Goal: Task Accomplishment & Management: Manage account settings

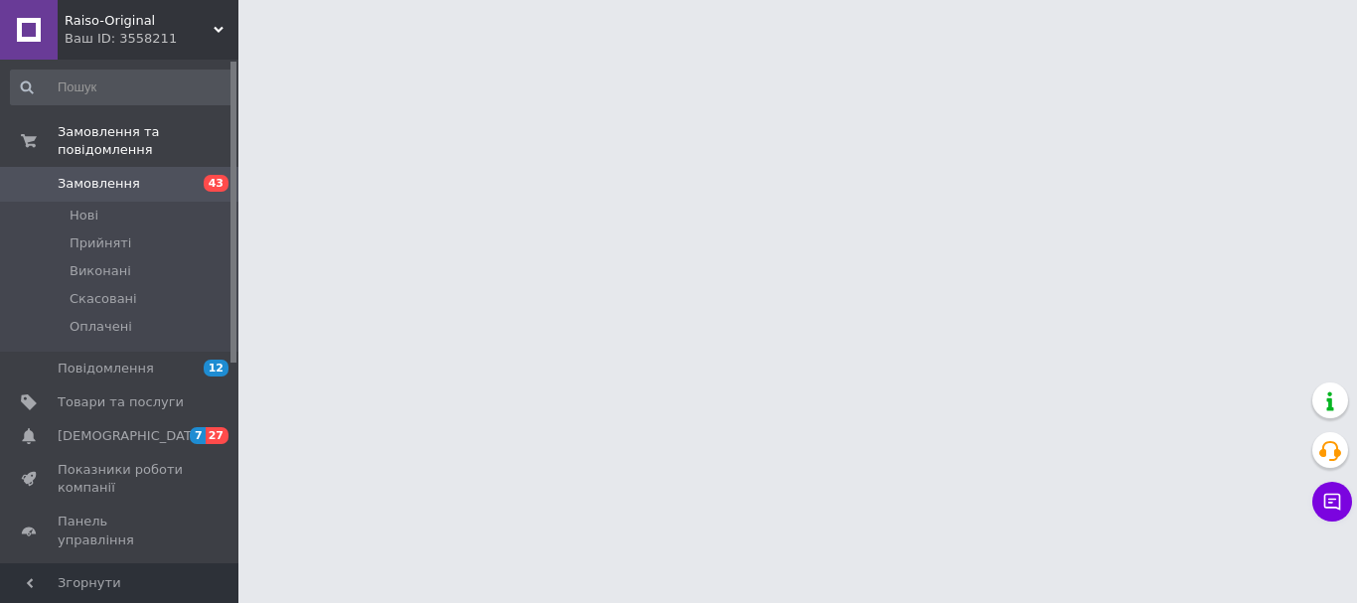
click at [100, 175] on span "Замовлення" at bounding box center [99, 184] width 82 height 18
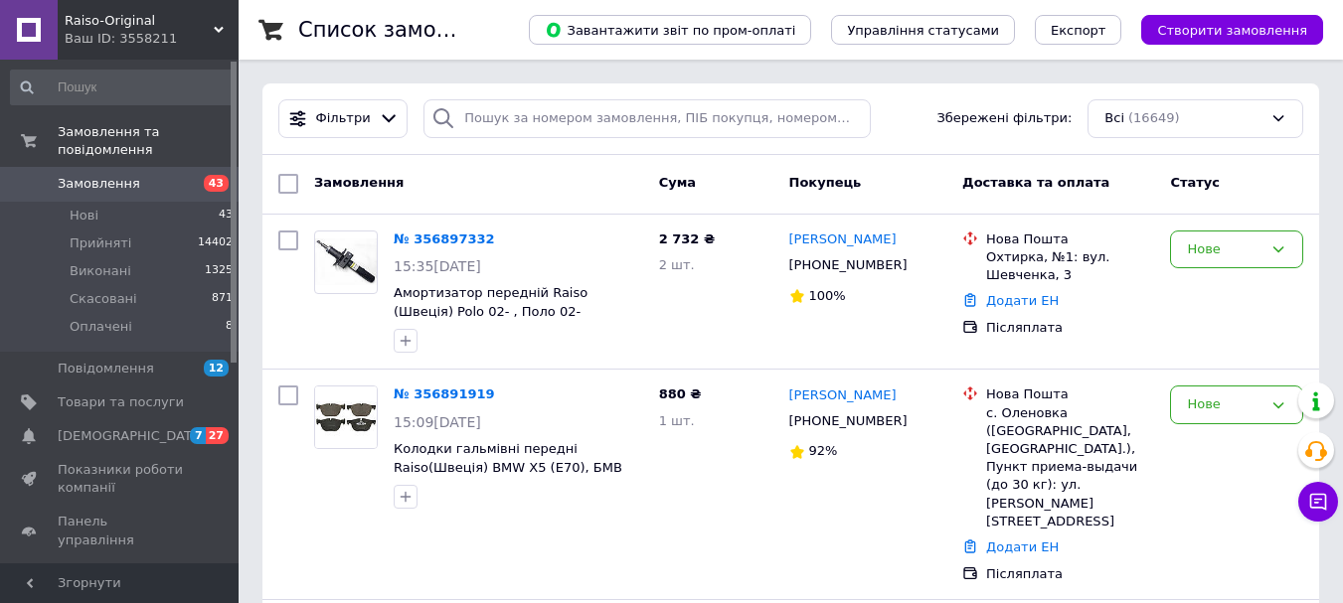
click at [97, 175] on span "Замовлення" at bounding box center [99, 184] width 82 height 18
click at [1235, 249] on div "Нове" at bounding box center [1225, 249] width 76 height 21
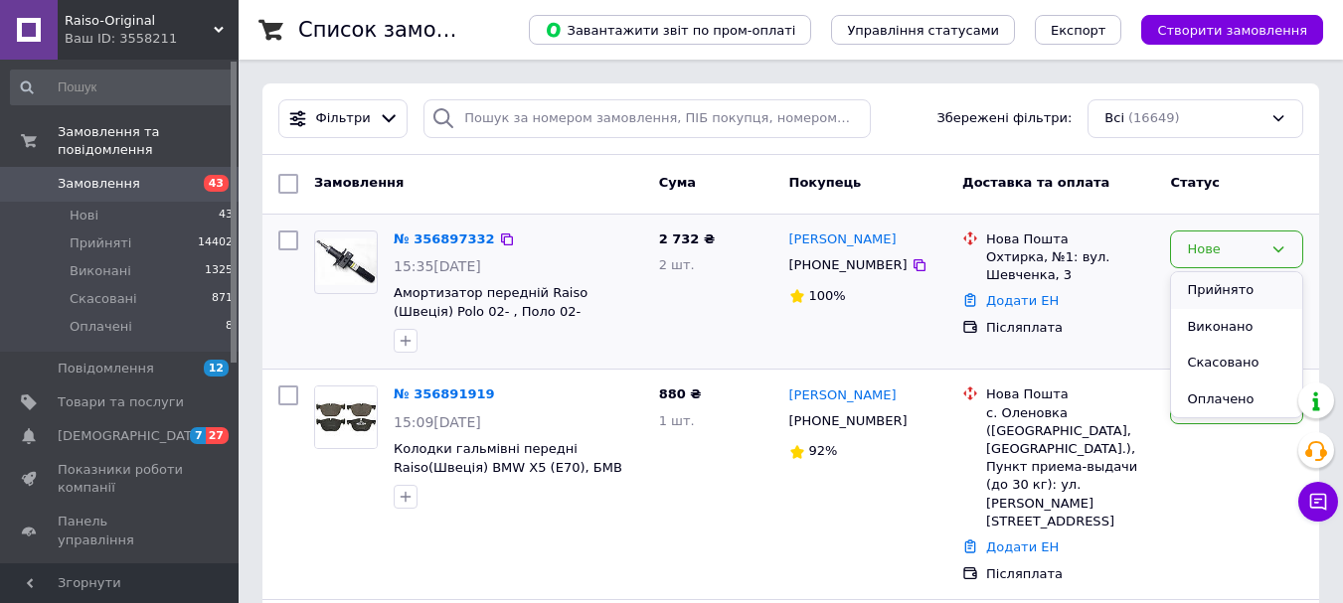
click at [1219, 289] on li "Прийнято" at bounding box center [1236, 290] width 131 height 37
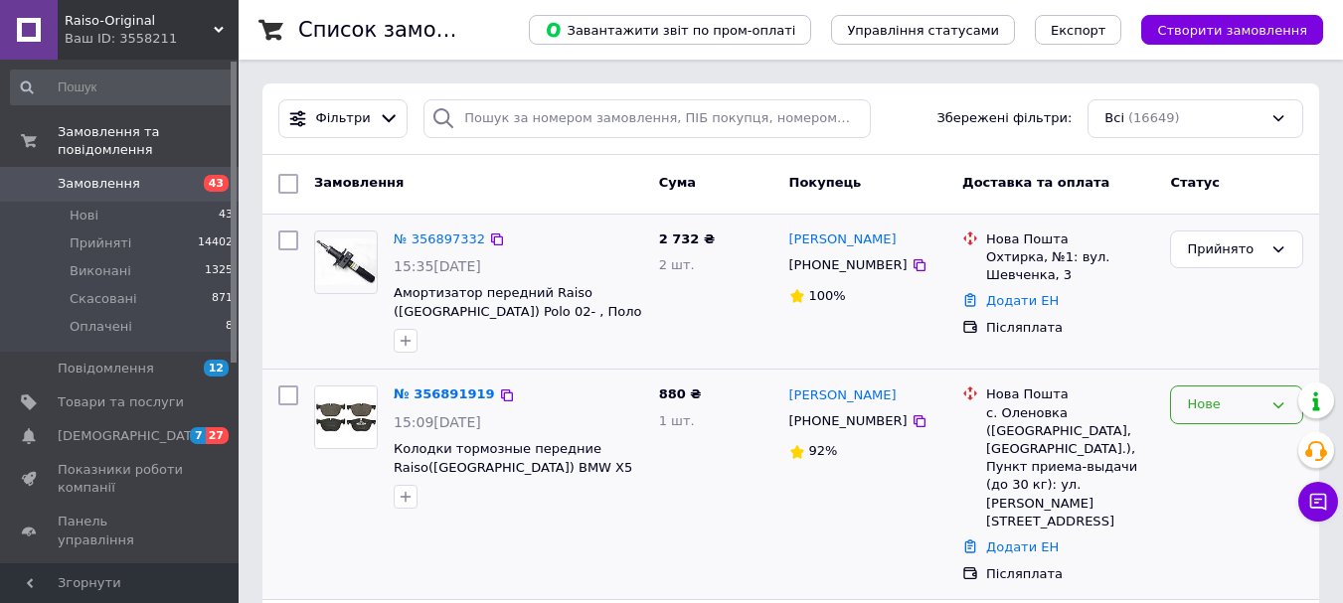
click at [1258, 409] on div "Нове" at bounding box center [1225, 405] width 76 height 21
drag, startPoint x: 1203, startPoint y: 444, endPoint x: 1180, endPoint y: 444, distance: 23.9
click at [1202, 445] on li "Прийнято" at bounding box center [1236, 446] width 131 height 37
click at [408, 340] on icon "button" at bounding box center [406, 341] width 16 height 16
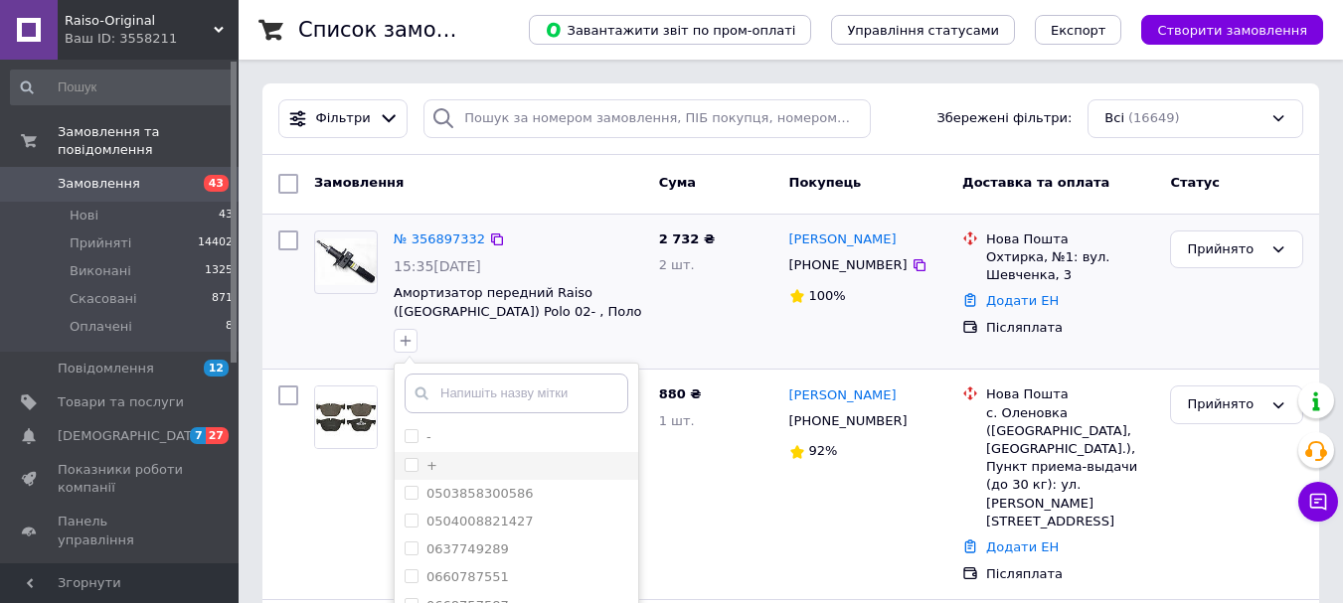
drag, startPoint x: 413, startPoint y: 459, endPoint x: 488, endPoint y: 453, distance: 74.8
click at [412, 458] on input "+" at bounding box center [410, 464] width 13 height 13
checkbox input "true"
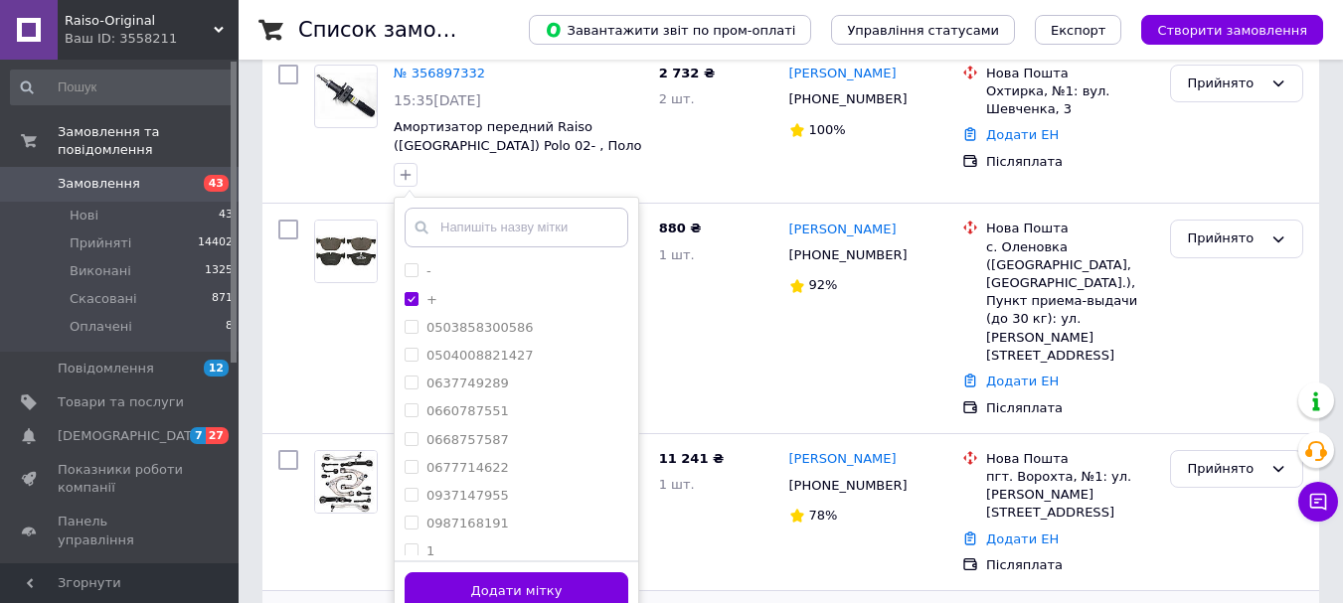
scroll to position [331, 0]
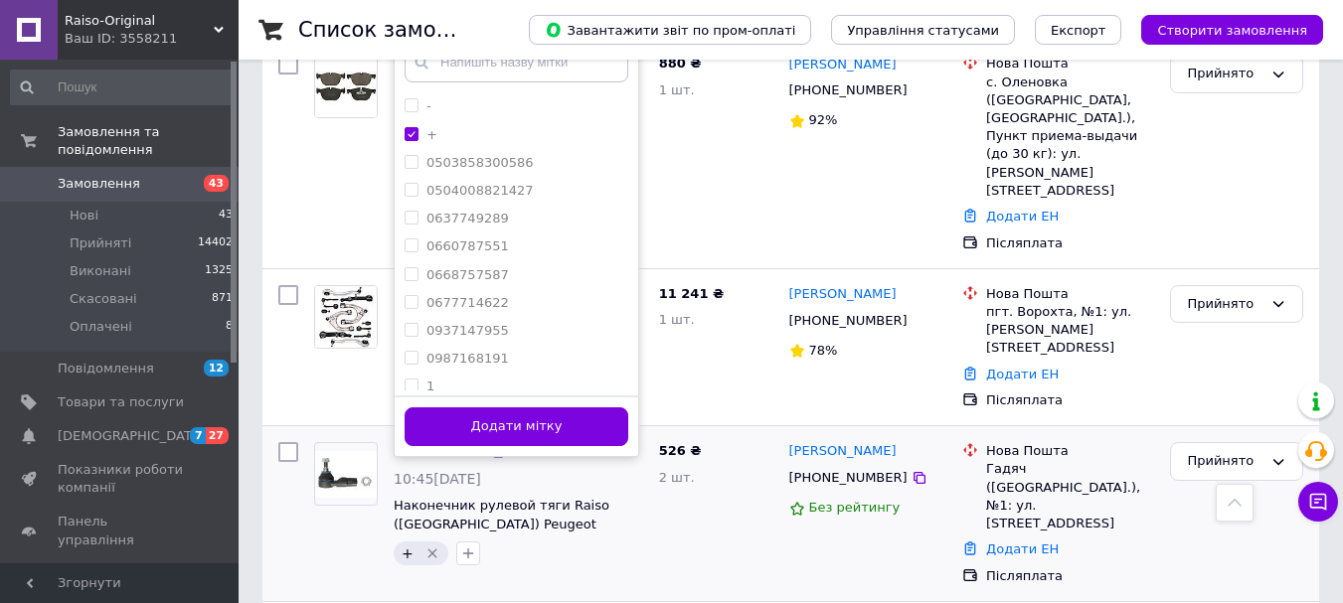
click at [541, 433] on button "Додати мітку" at bounding box center [516, 426] width 224 height 39
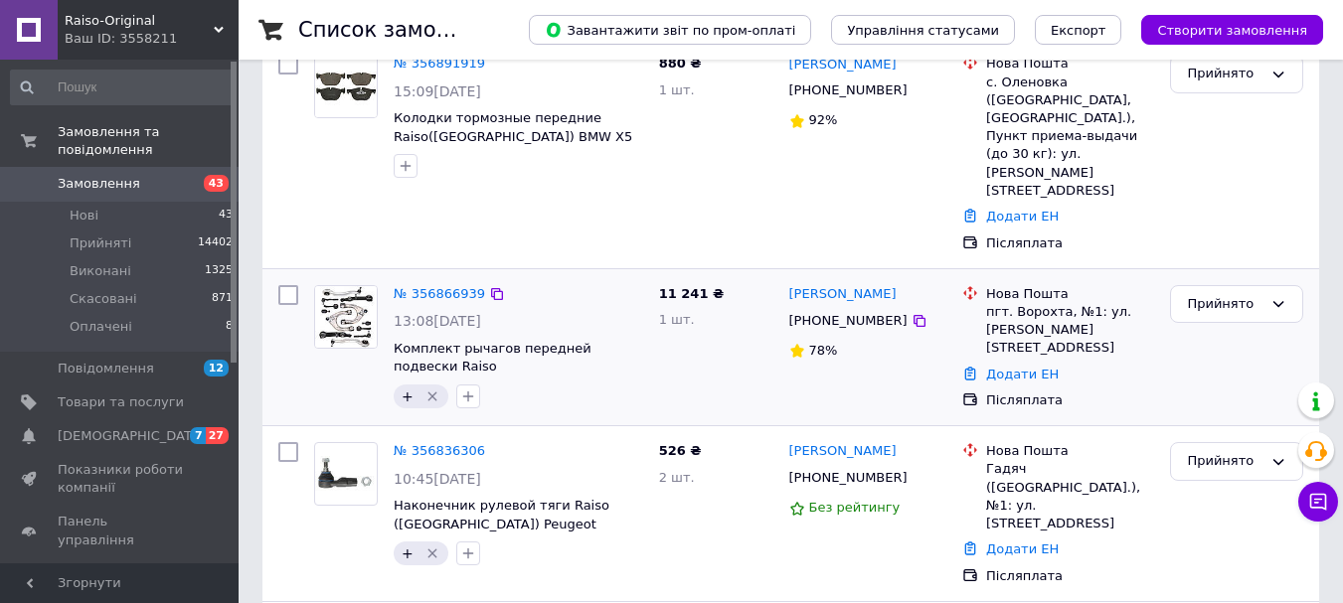
scroll to position [0, 0]
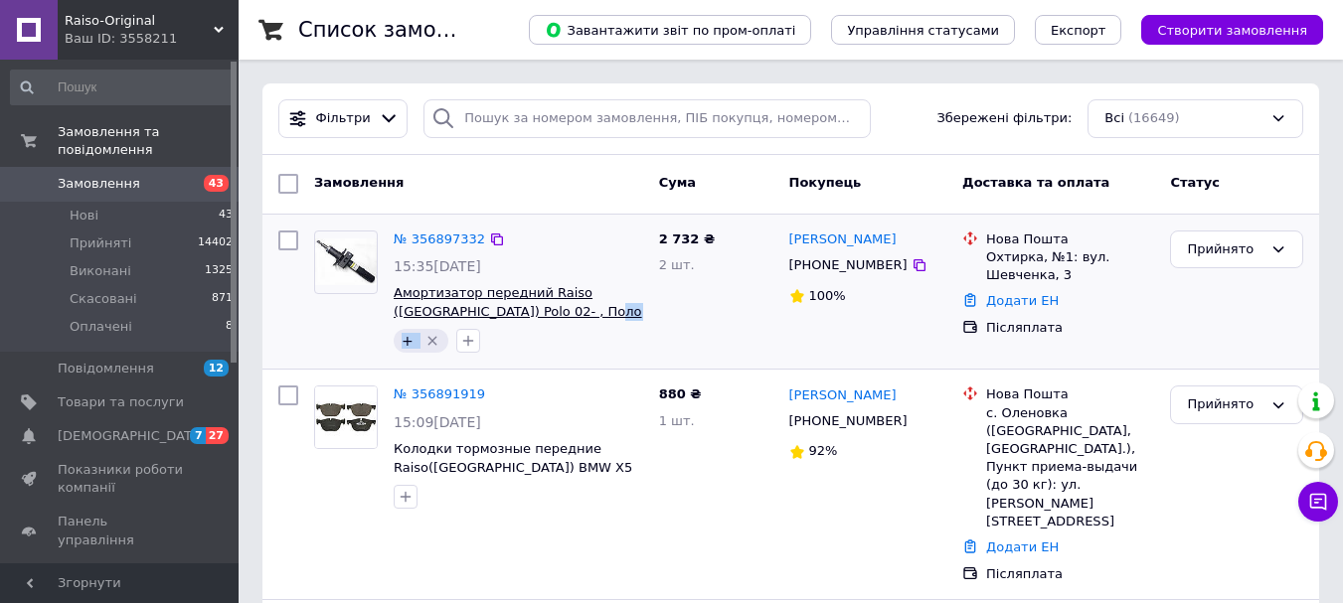
drag, startPoint x: 571, startPoint y: 333, endPoint x: 528, endPoint y: 318, distance: 46.2
click at [528, 318] on div "№ 356897332 15:35[DATE] Амортизатор передний Raiso ([GEOGRAPHIC_DATA]) Polo 02-…" at bounding box center [518, 292] width 265 height 139
click at [569, 329] on div "+" at bounding box center [518, 341] width 257 height 32
drag, startPoint x: 572, startPoint y: 322, endPoint x: 517, endPoint y: 310, distance: 56.9
click at [517, 310] on div "№ 356897332 15:35[DATE] Амортизатор передний Raiso ([GEOGRAPHIC_DATA]) Polo 02-…" at bounding box center [518, 292] width 265 height 139
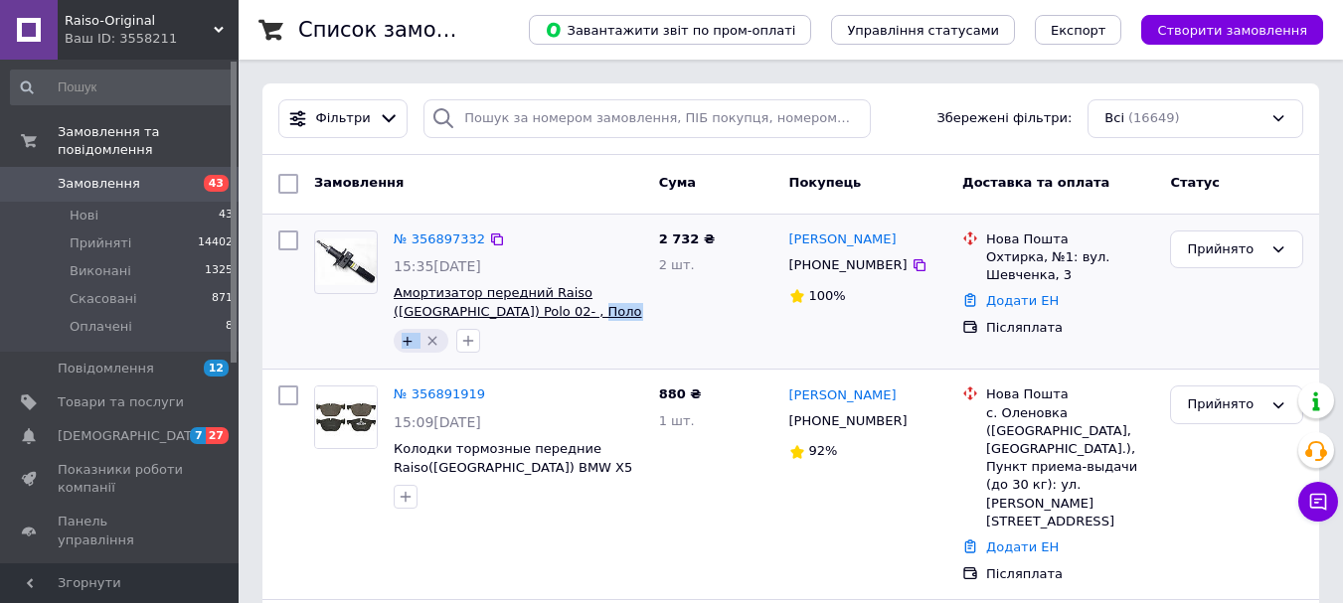
copy div "RS312594 UAOETMF4 +"
click at [708, 330] on div "2 732 ₴ 2 шт." at bounding box center [716, 292] width 130 height 139
drag, startPoint x: 547, startPoint y: 324, endPoint x: 517, endPoint y: 311, distance: 32.5
click at [517, 311] on div "№ 356897332 15:35[DATE] Амортизатор передний Raiso ([GEOGRAPHIC_DATA]) Polo 02-…" at bounding box center [518, 292] width 265 height 139
copy div "RS312594 UAOETMF4 +"
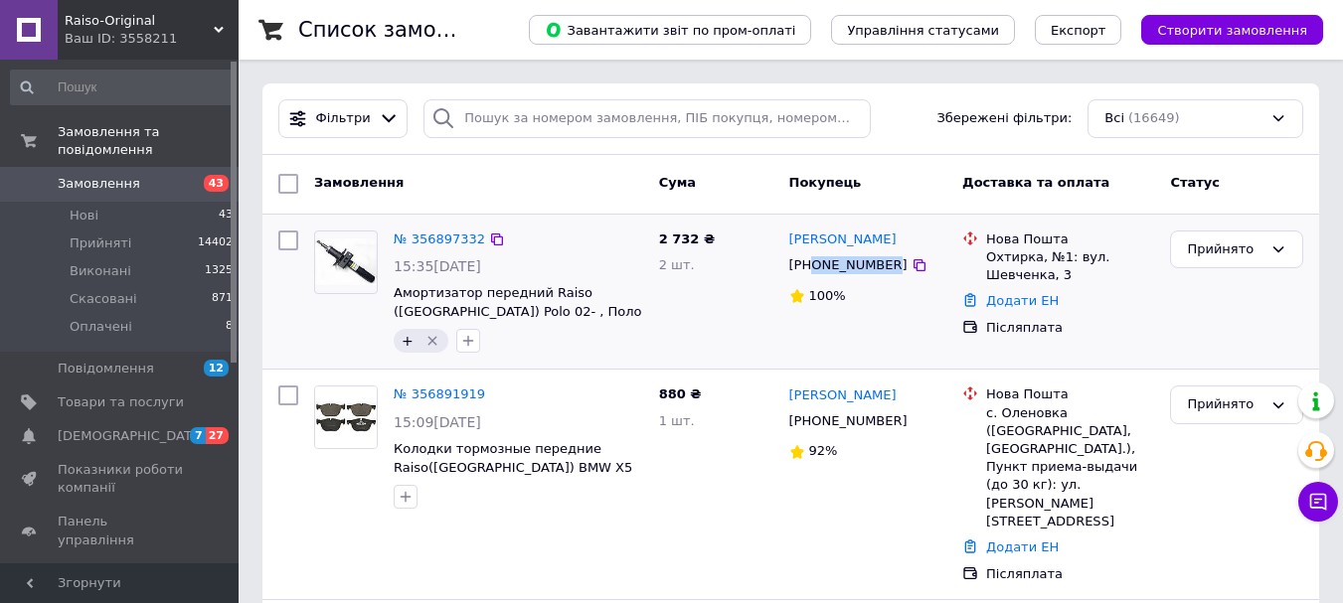
drag, startPoint x: 880, startPoint y: 265, endPoint x: 814, endPoint y: 265, distance: 66.6
click at [814, 265] on div "[PHONE_NUMBER]" at bounding box center [848, 265] width 126 height 26
copy div "0669777996"
drag, startPoint x: 574, startPoint y: 323, endPoint x: 518, endPoint y: 318, distance: 56.9
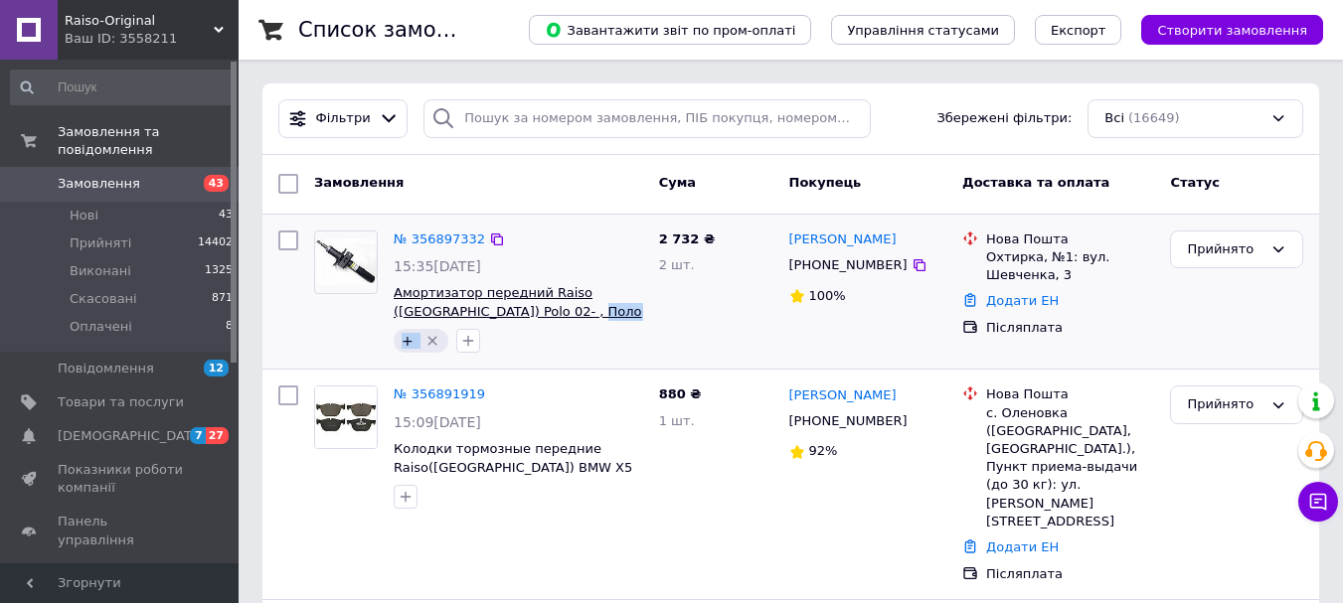
click at [518, 318] on div "№ 356897332 15:35[DATE] Амортизатор передний Raiso ([GEOGRAPHIC_DATA]) Polo 02-…" at bounding box center [518, 292] width 265 height 139
copy div "RS312594 UAOETMF4 +"
click at [83, 175] on span "Замовлення" at bounding box center [99, 184] width 82 height 18
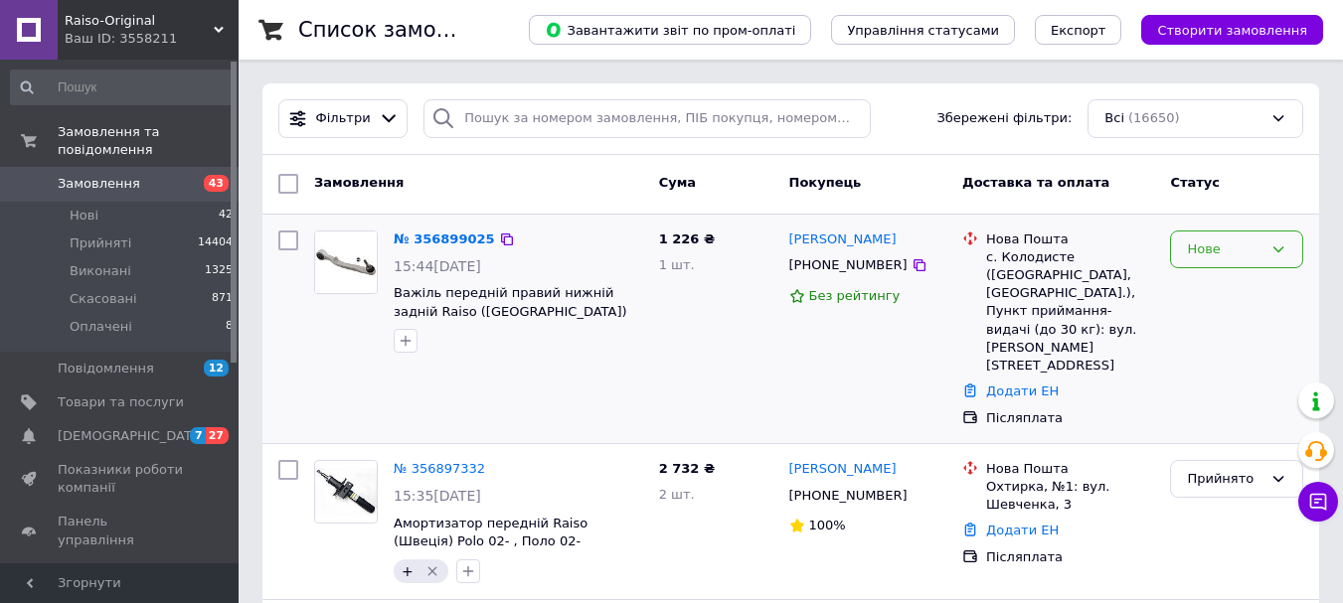
click at [1219, 259] on div "Нове" at bounding box center [1225, 249] width 76 height 21
click at [1221, 291] on li "Прийнято" at bounding box center [1236, 290] width 131 height 37
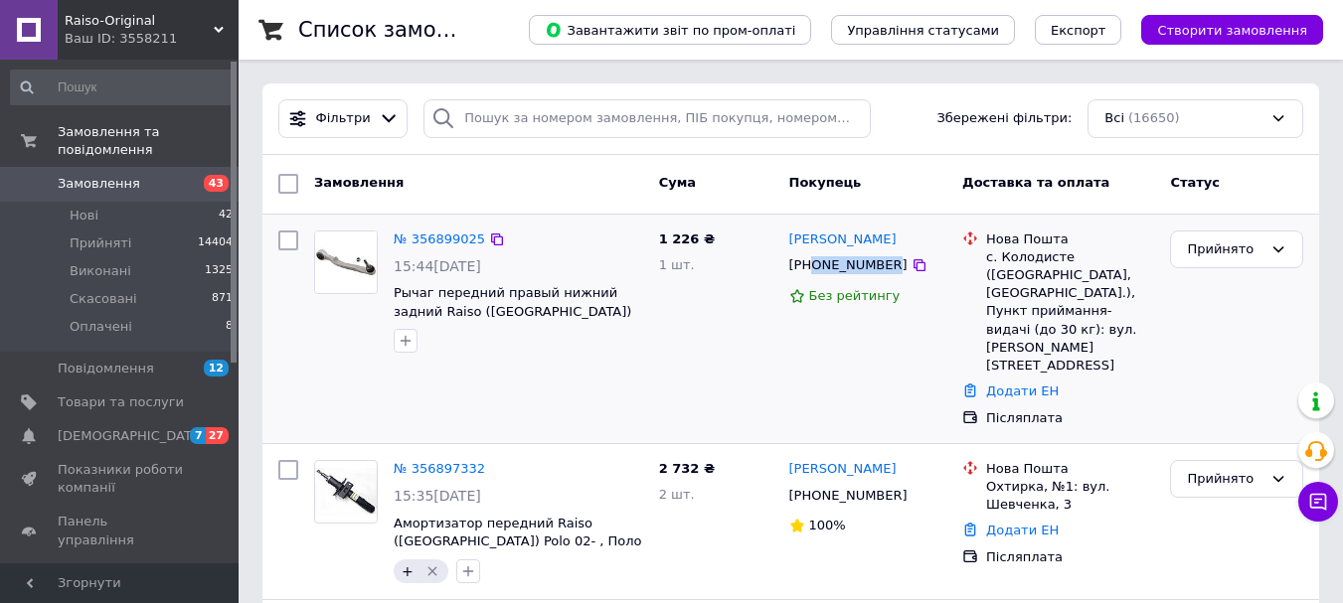
drag, startPoint x: 880, startPoint y: 264, endPoint x: 807, endPoint y: 266, distance: 73.6
click at [812, 264] on div "[PHONE_NUMBER]" at bounding box center [848, 265] width 126 height 26
copy div "0971815523"
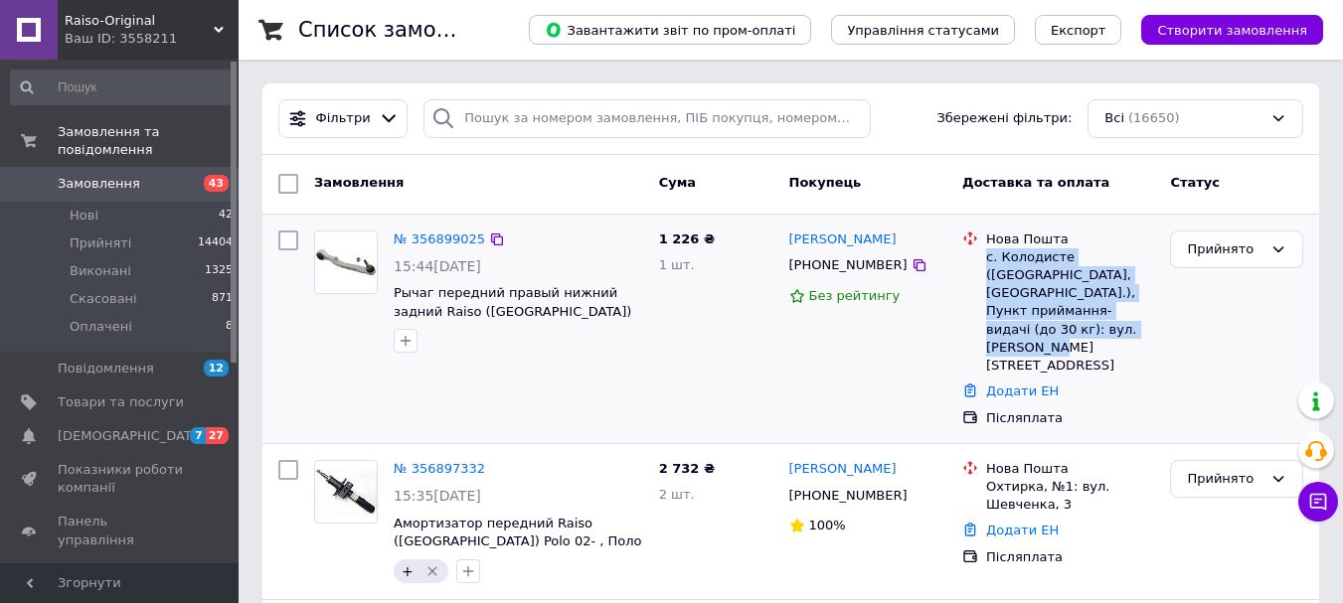
drag, startPoint x: 984, startPoint y: 259, endPoint x: 1150, endPoint y: 315, distance: 175.0
click at [1150, 315] on div "Нова Пошта с. Колодисте ([GEOGRAPHIC_DATA], [GEOGRAPHIC_DATA].), Пункт прийманн…" at bounding box center [1070, 303] width 176 height 145
copy div "с. Колодисте ([GEOGRAPHIC_DATA], [GEOGRAPHIC_DATA].), Пункт приймання-видачі (д…"
click at [413, 336] on button "button" at bounding box center [406, 341] width 24 height 24
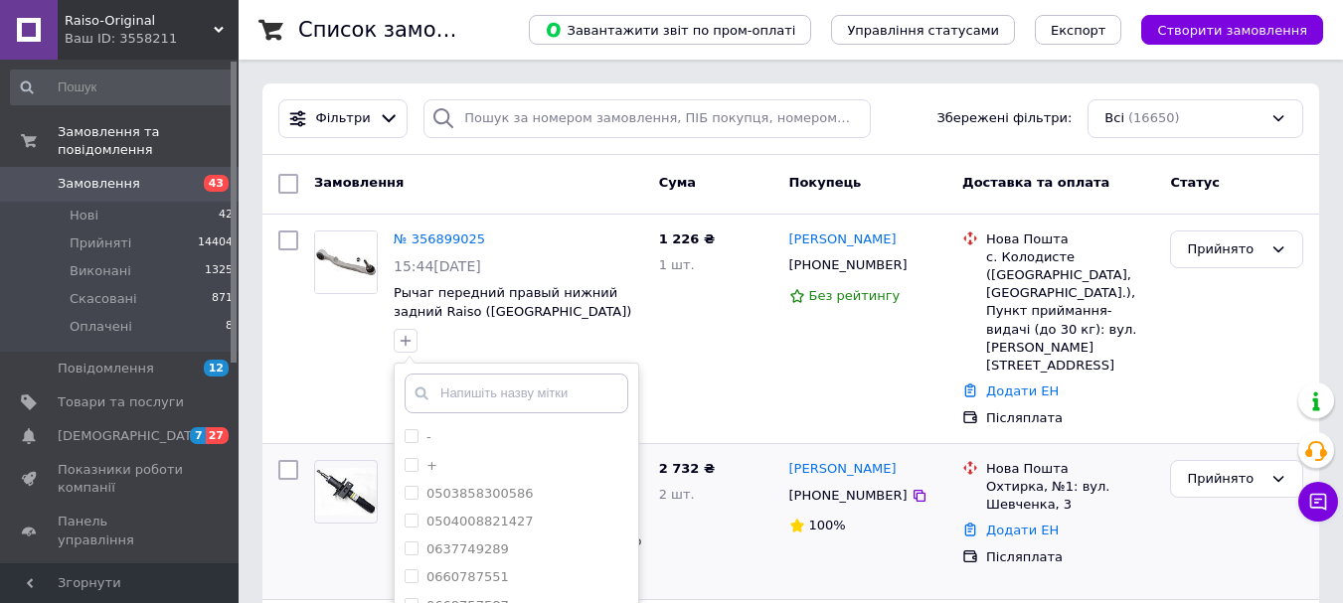
drag, startPoint x: 412, startPoint y: 466, endPoint x: 753, endPoint y: 441, distance: 341.8
click at [420, 462] on label "+" at bounding box center [420, 466] width 33 height 18
click at [417, 462] on input "+" at bounding box center [410, 464] width 13 height 13
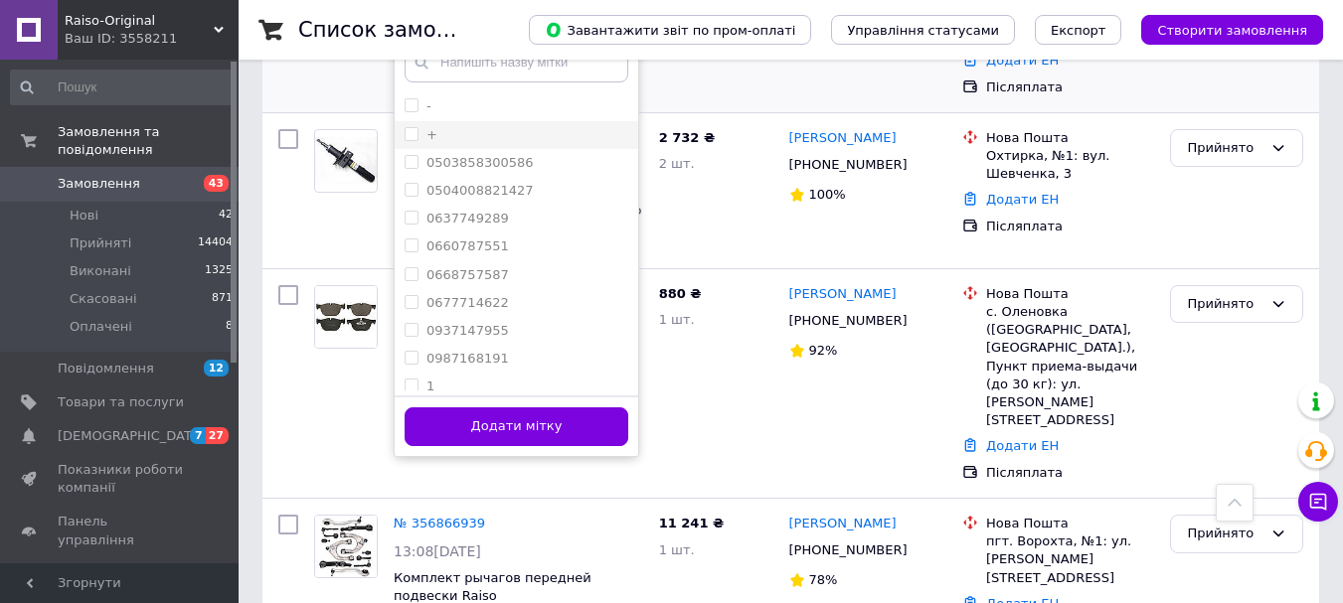
click at [409, 130] on input "+" at bounding box center [410, 133] width 13 height 13
checkbox input "true"
drag, startPoint x: 516, startPoint y: 422, endPoint x: 769, endPoint y: 219, distance: 325.1
click at [517, 421] on button "Додати мітку" at bounding box center [516, 426] width 224 height 39
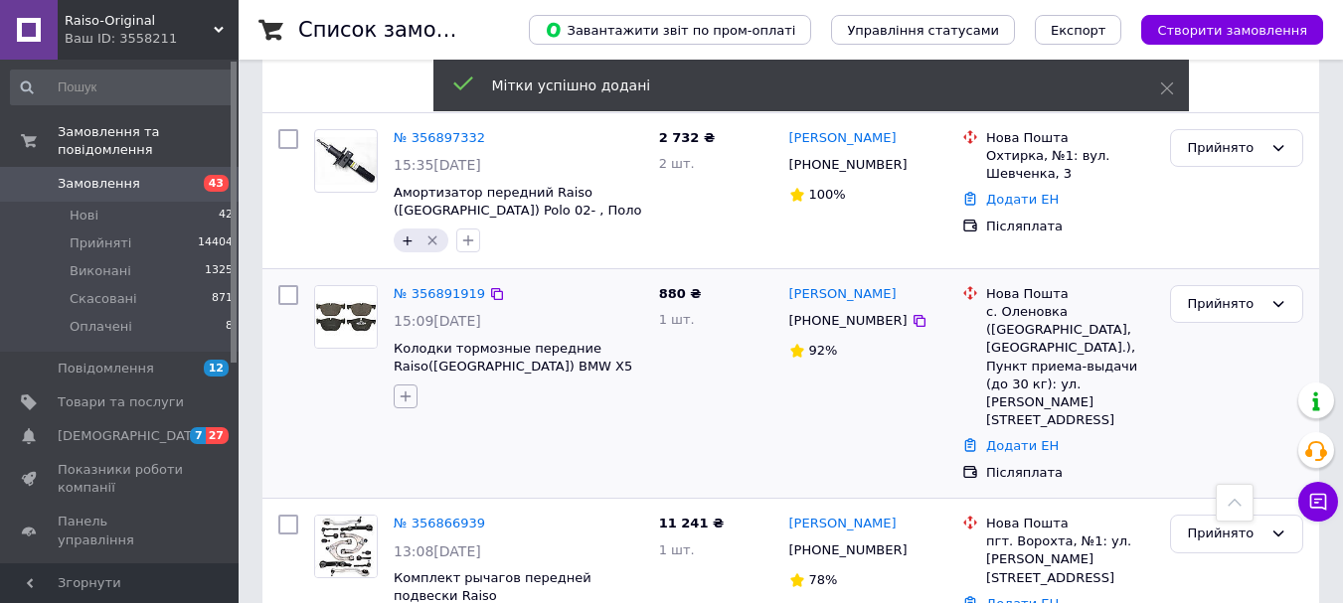
click at [405, 389] on icon "button" at bounding box center [406, 397] width 16 height 16
click at [412, 513] on input "+" at bounding box center [410, 519] width 13 height 13
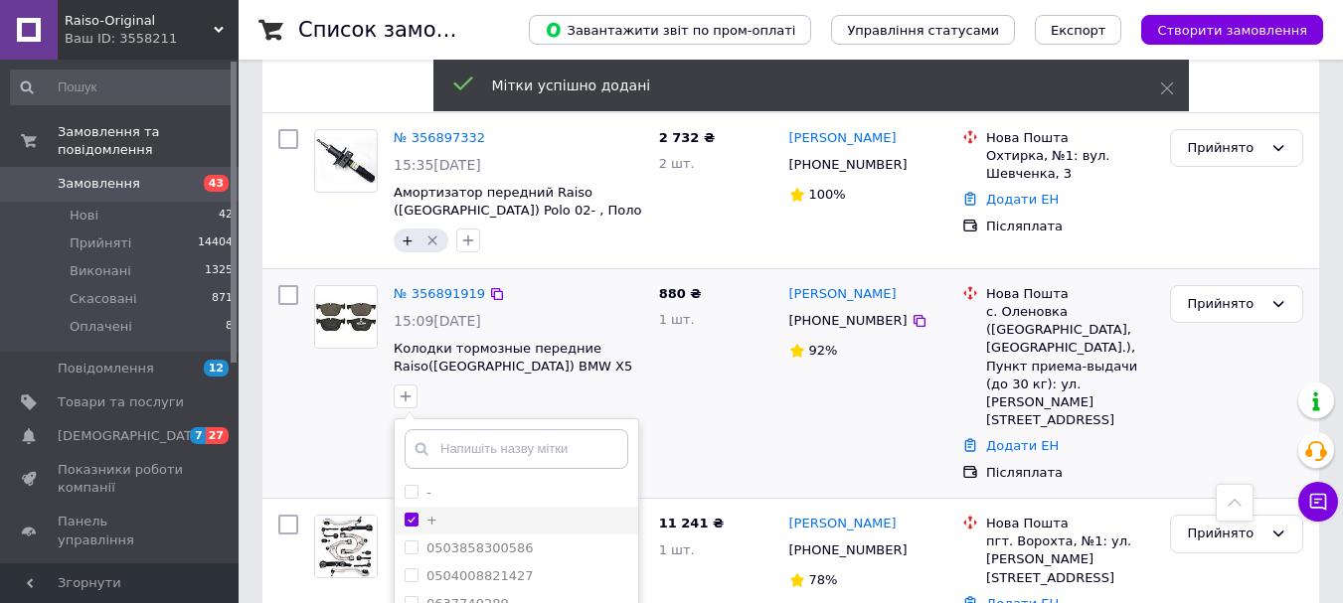
checkbox input "true"
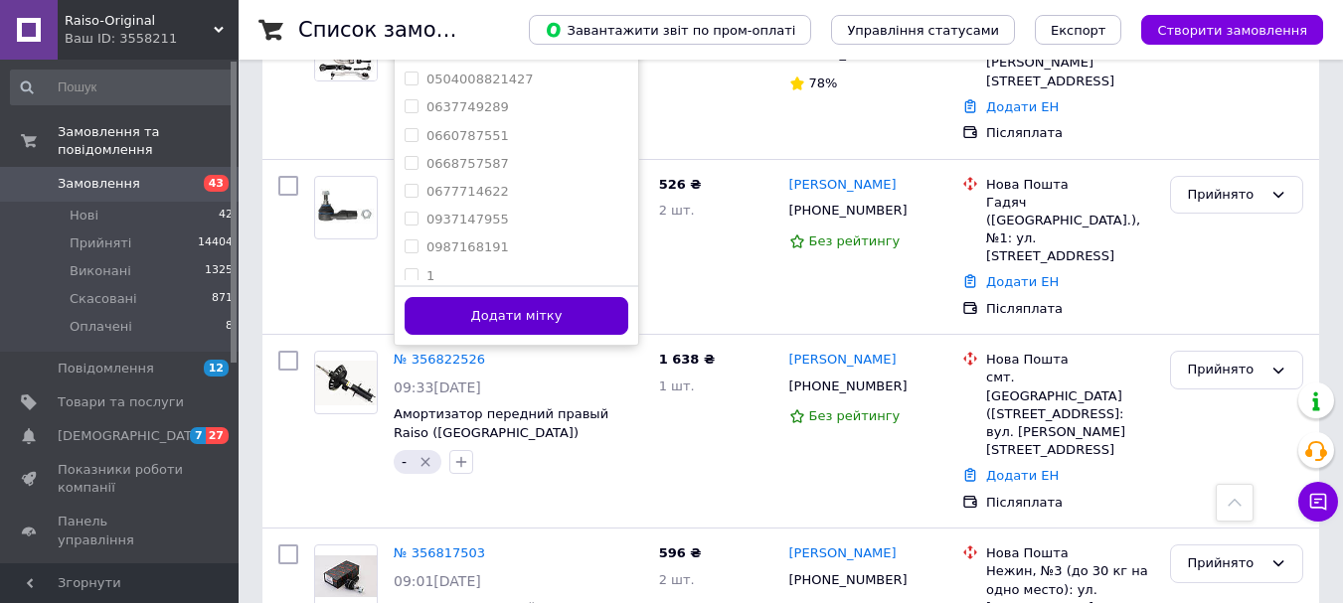
click at [546, 297] on button "Додати мітку" at bounding box center [516, 316] width 224 height 39
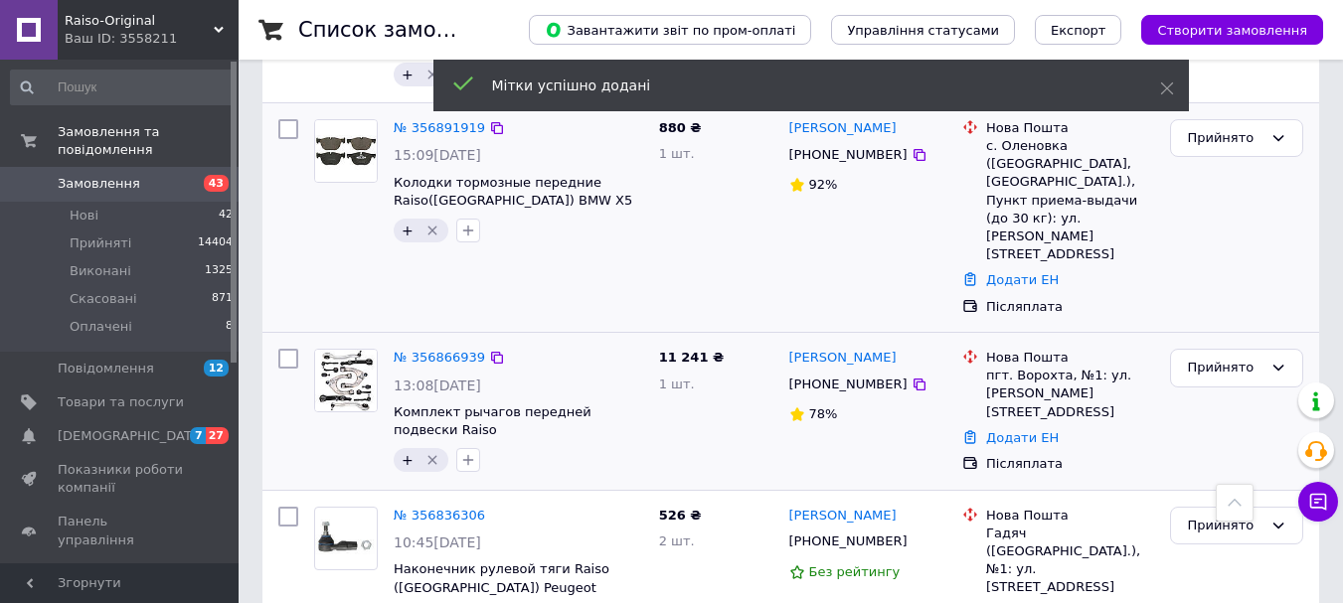
scroll to position [331, 0]
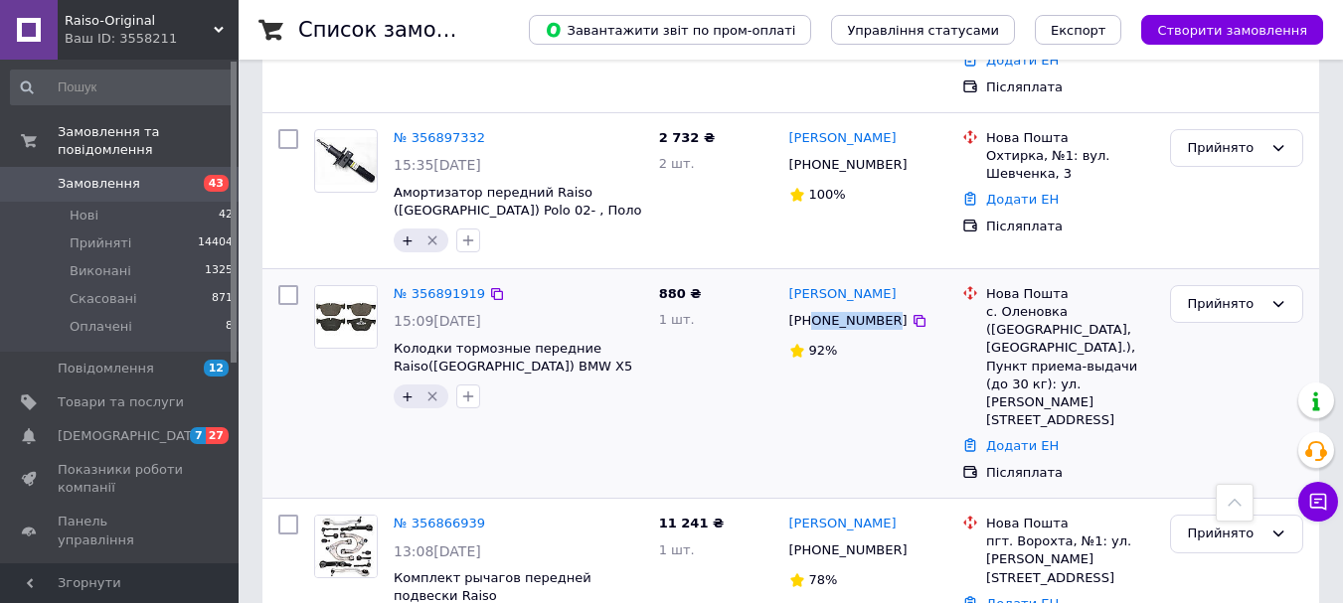
drag, startPoint x: 880, startPoint y: 268, endPoint x: 812, endPoint y: 263, distance: 68.7
click at [812, 308] on div "[PHONE_NUMBER]" at bounding box center [848, 321] width 126 height 26
copy div "0956317879"
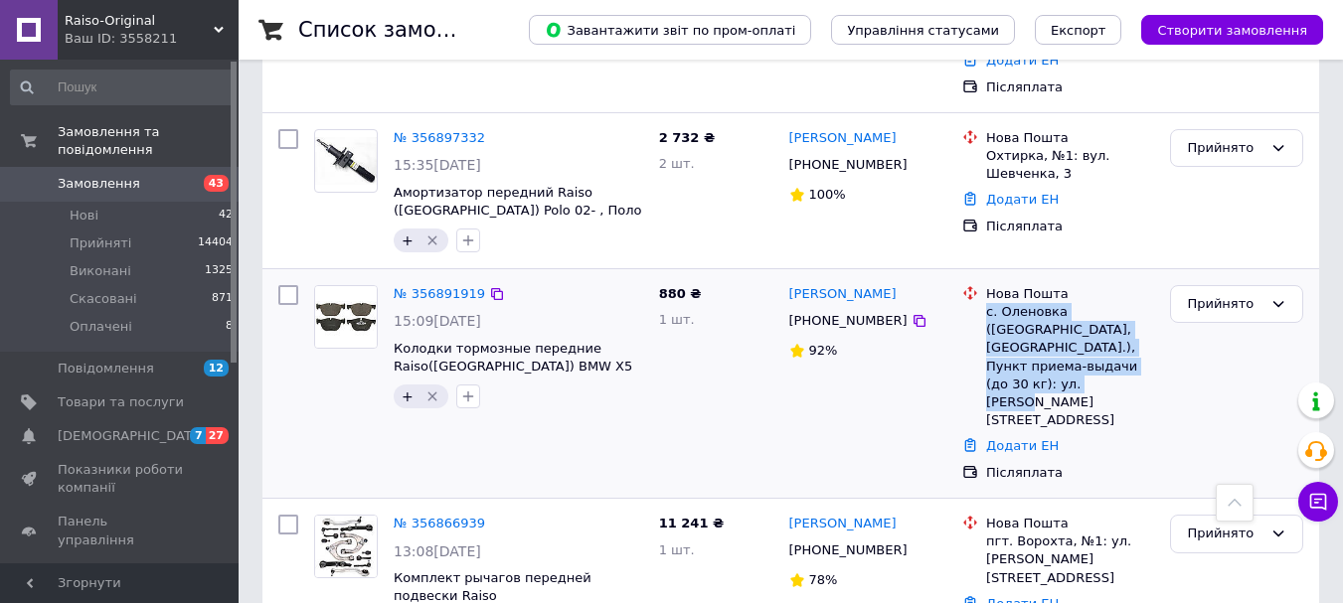
drag, startPoint x: 986, startPoint y: 258, endPoint x: 1060, endPoint y: 323, distance: 98.6
click at [1093, 316] on div "с. Оленовка ([GEOGRAPHIC_DATA], [GEOGRAPHIC_DATA].), Пункт приема-выдачи (до 30…" at bounding box center [1070, 366] width 168 height 126
copy div "с. Оленовка ([GEOGRAPHIC_DATA], [GEOGRAPHIC_DATA].), Пункт приема-выдачи (до 30…"
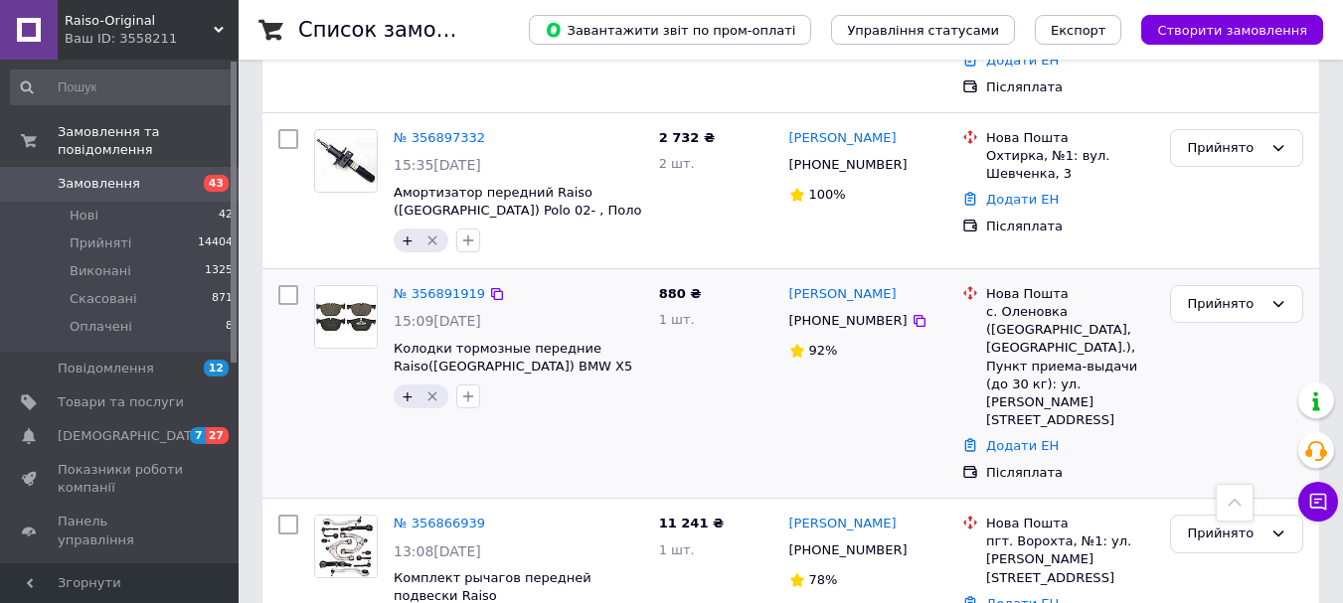
click at [922, 342] on div "92%" at bounding box center [868, 351] width 158 height 19
drag, startPoint x: 86, startPoint y: 170, endPoint x: 286, endPoint y: 593, distance: 468.1
click at [83, 175] on span "Замовлення" at bounding box center [99, 184] width 82 height 18
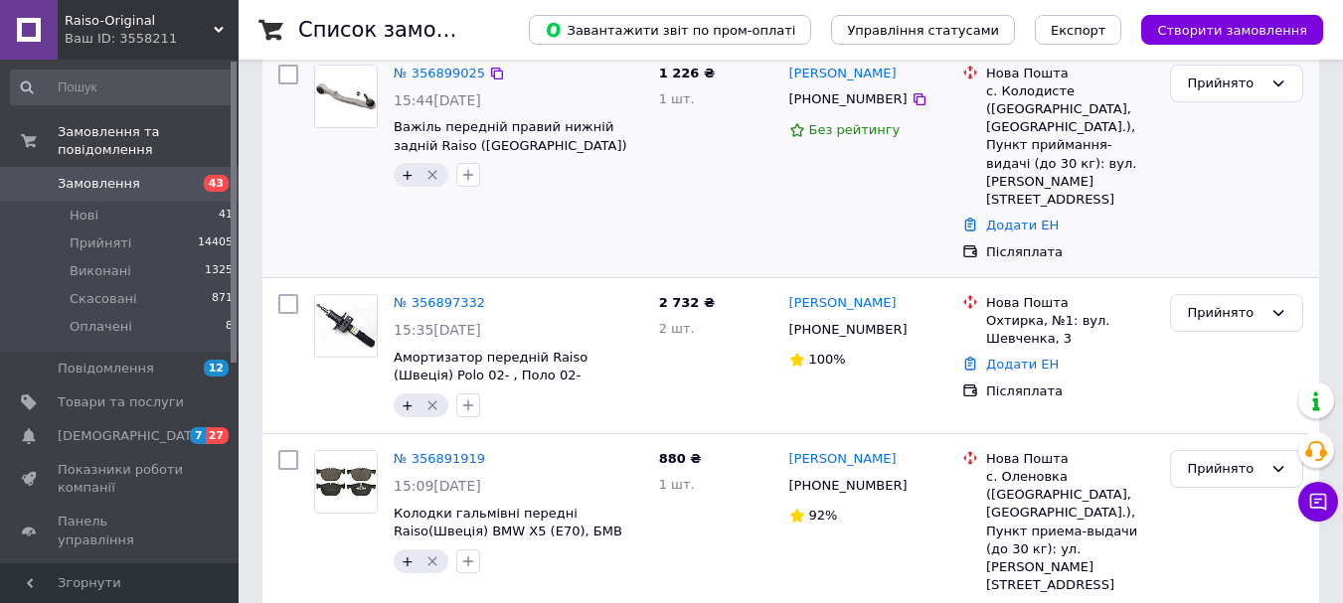
scroll to position [331, 0]
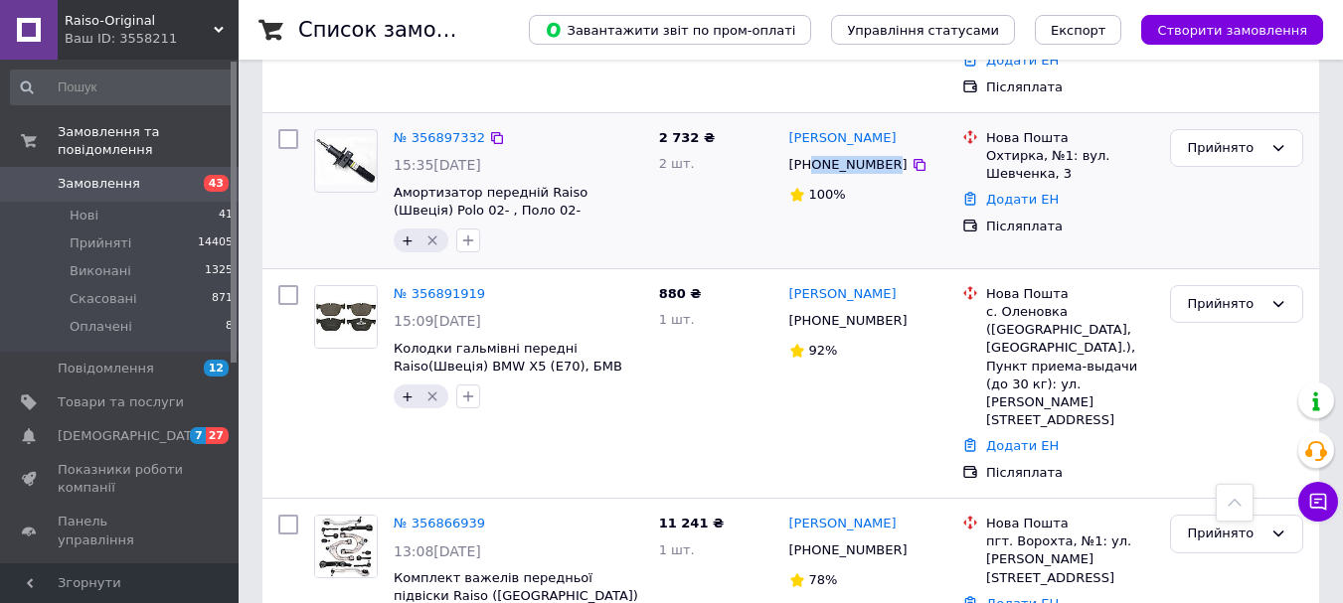
drag, startPoint x: 881, startPoint y: 107, endPoint x: 811, endPoint y: 104, distance: 70.6
click at [811, 152] on div "[PHONE_NUMBER]" at bounding box center [848, 165] width 126 height 26
click at [90, 175] on span "Замовлення" at bounding box center [99, 184] width 82 height 18
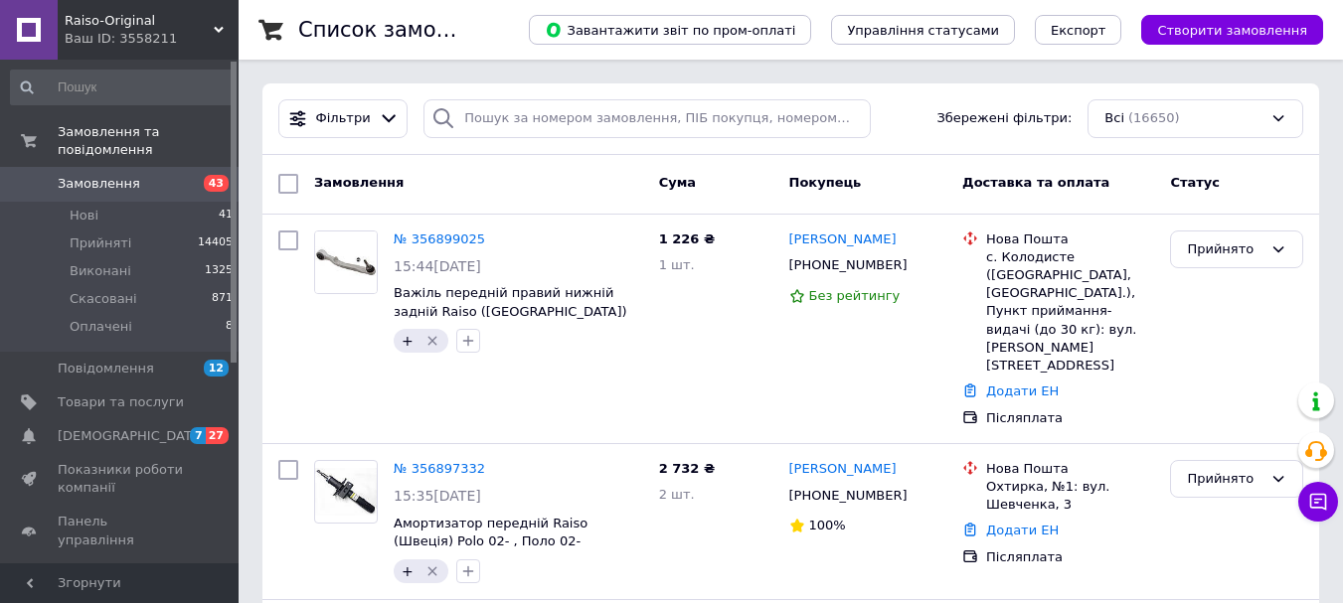
click at [102, 175] on span "Замовлення" at bounding box center [99, 184] width 82 height 18
click at [104, 175] on span "Замовлення" at bounding box center [99, 184] width 82 height 18
click at [108, 175] on span "Замовлення" at bounding box center [99, 184] width 82 height 18
drag, startPoint x: 882, startPoint y: 262, endPoint x: 814, endPoint y: 265, distance: 68.6
click at [814, 265] on div "[PHONE_NUMBER]" at bounding box center [868, 265] width 162 height 22
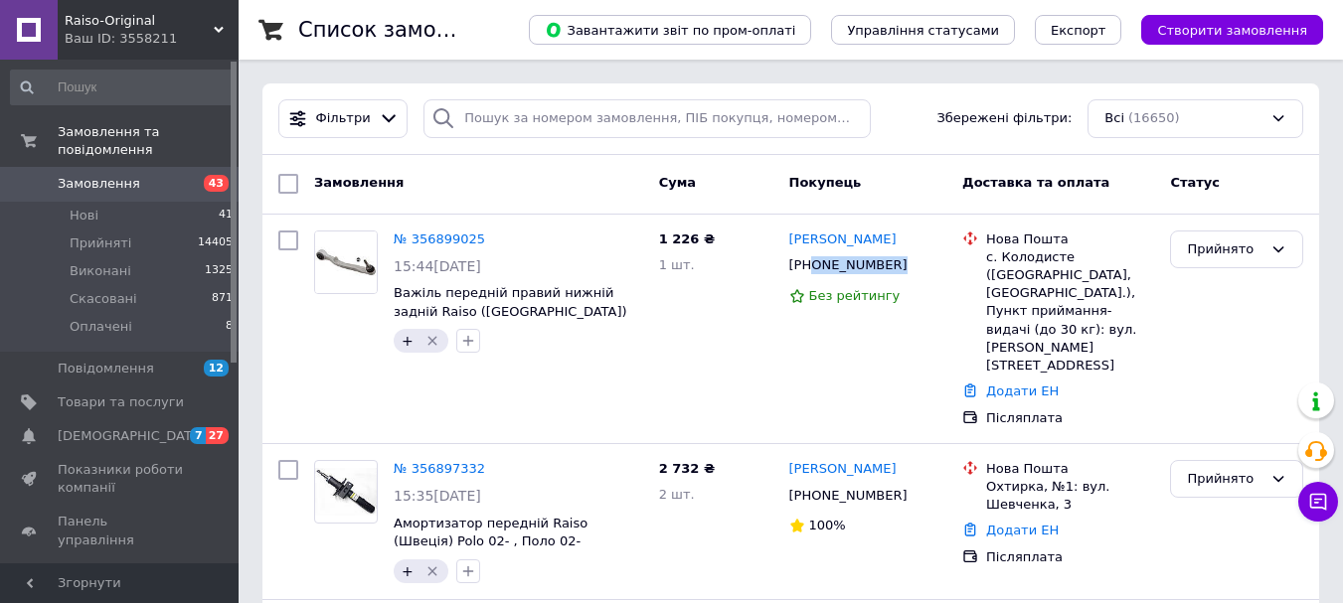
click at [93, 175] on span "Замовлення" at bounding box center [99, 184] width 82 height 18
click at [92, 175] on span "Замовлення" at bounding box center [99, 184] width 82 height 18
click at [106, 175] on span "Замовлення" at bounding box center [99, 184] width 82 height 18
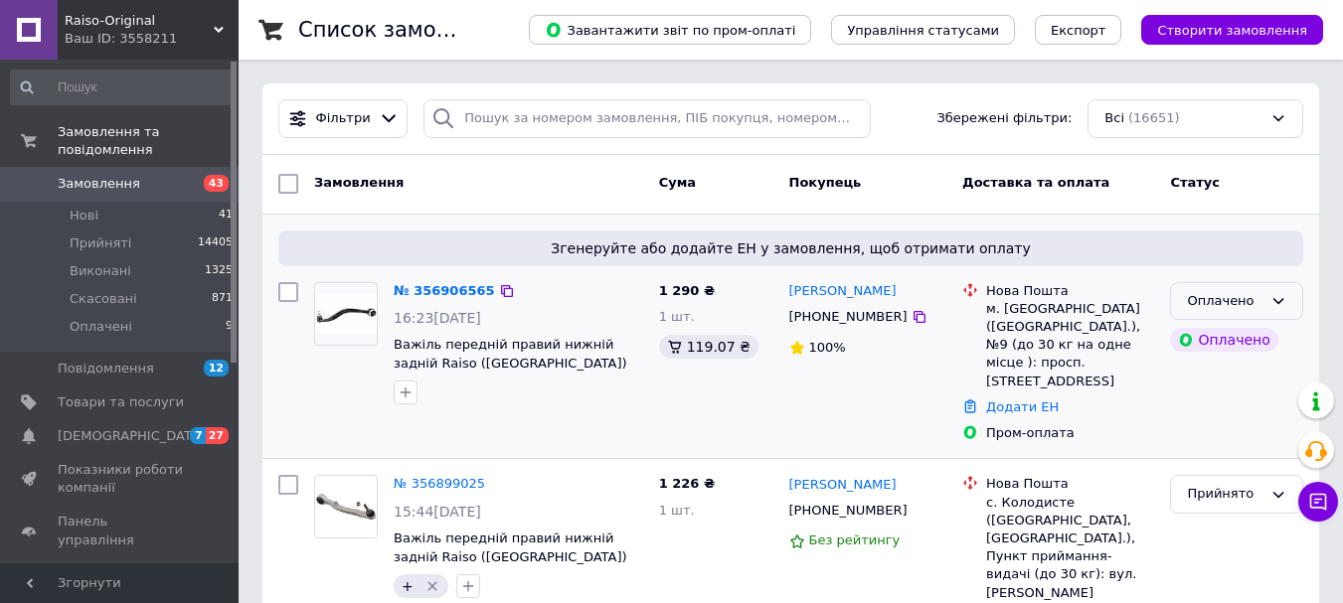
click at [1263, 305] on div "Оплачено" at bounding box center [1236, 301] width 133 height 39
drag, startPoint x: 1216, startPoint y: 347, endPoint x: 755, endPoint y: 429, distance: 468.4
click at [1214, 348] on li "Прийнято" at bounding box center [1236, 342] width 131 height 37
drag, startPoint x: 877, startPoint y: 320, endPoint x: 808, endPoint y: 318, distance: 68.6
click at [808, 318] on div "[PHONE_NUMBER]" at bounding box center [848, 317] width 126 height 26
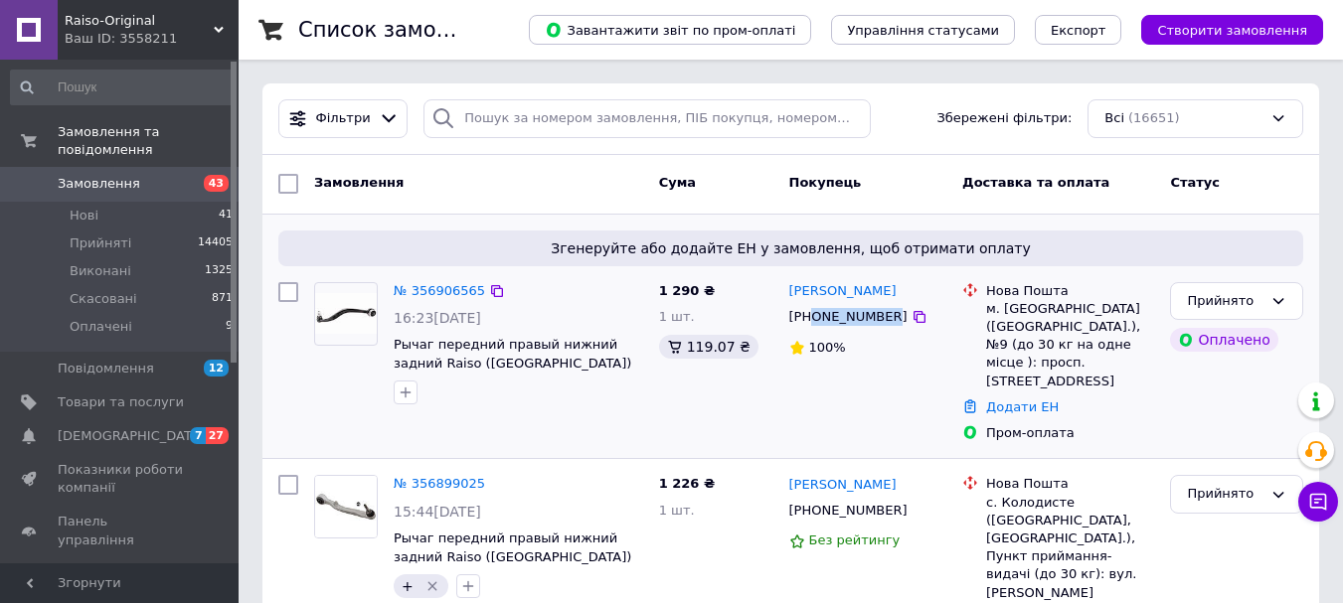
drag, startPoint x: 878, startPoint y: 318, endPoint x: 810, endPoint y: 315, distance: 68.6
click at [810, 315] on div "[PHONE_NUMBER]" at bounding box center [848, 317] width 126 height 26
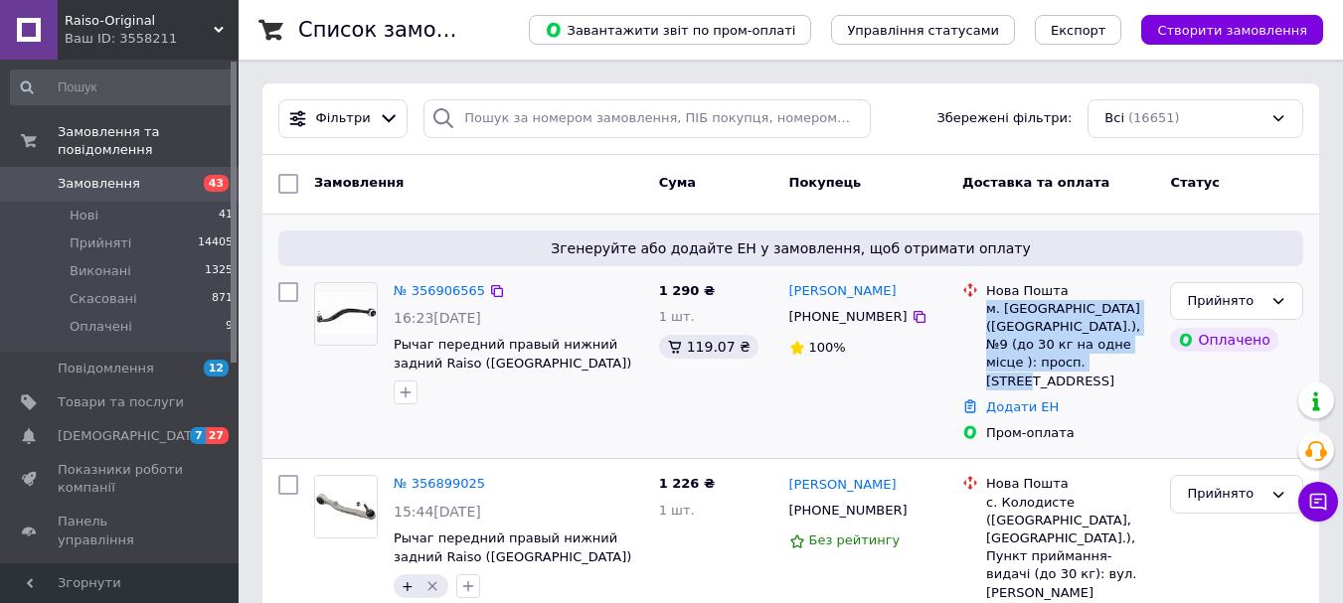
drag, startPoint x: 987, startPoint y: 308, endPoint x: 1096, endPoint y: 359, distance: 120.5
click at [1096, 359] on div "м. [GEOGRAPHIC_DATA] ([GEOGRAPHIC_DATA].), №9 (до 30 кг на одне місце ): просп.…" at bounding box center [1070, 345] width 168 height 90
click at [438, 289] on link "№ 356906565" at bounding box center [439, 290] width 91 height 15
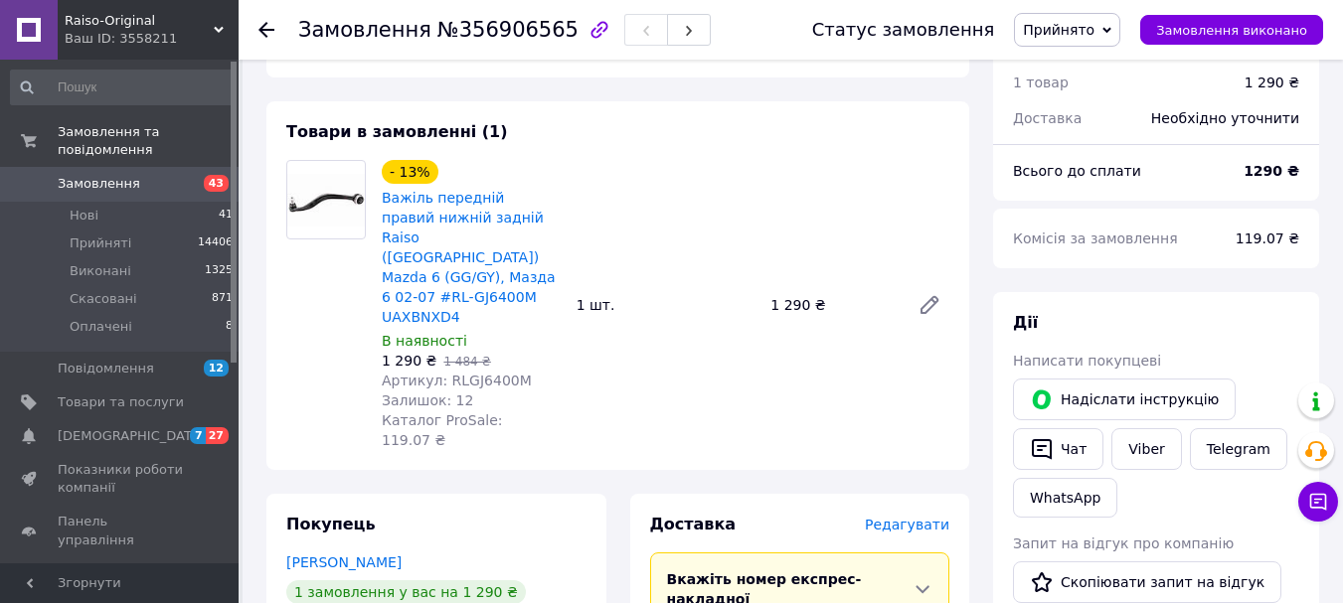
scroll to position [1325, 0]
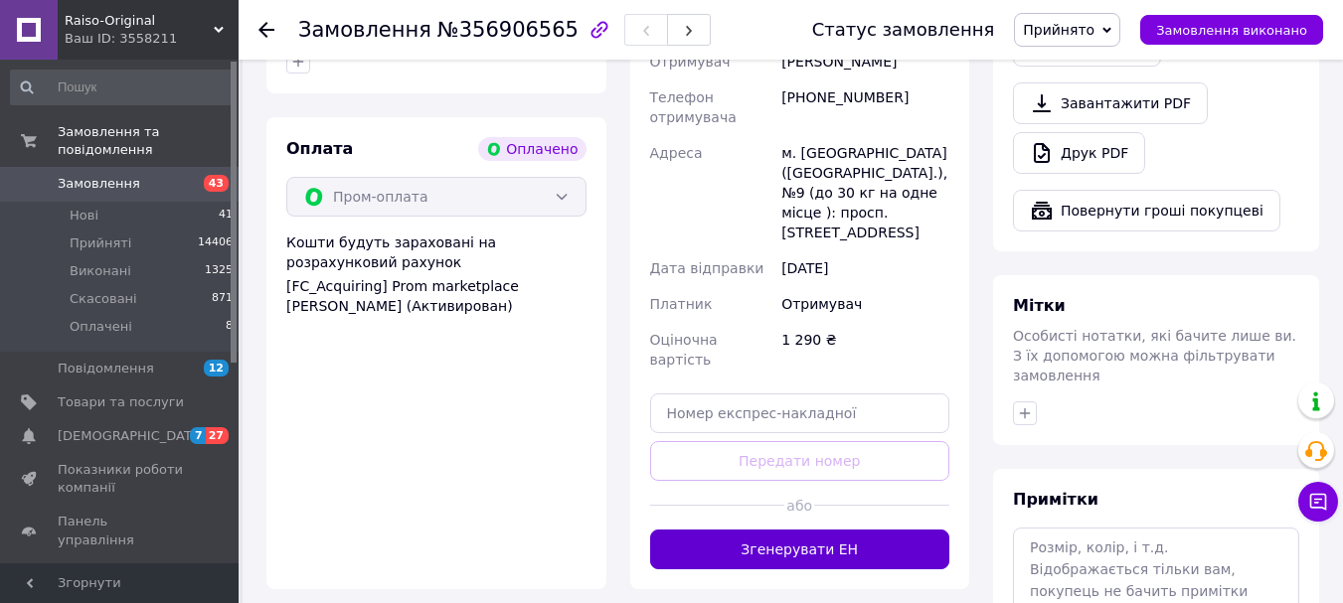
click at [794, 530] on button "Згенерувати ЕН" at bounding box center [800, 550] width 300 height 40
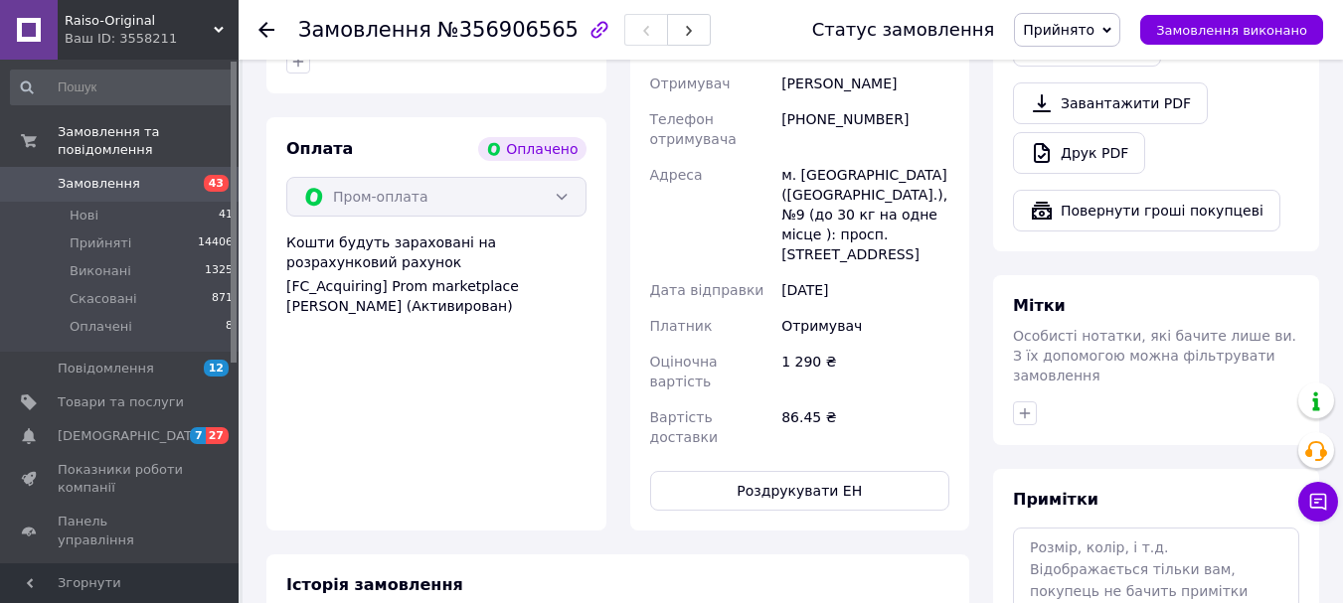
scroll to position [994, 0]
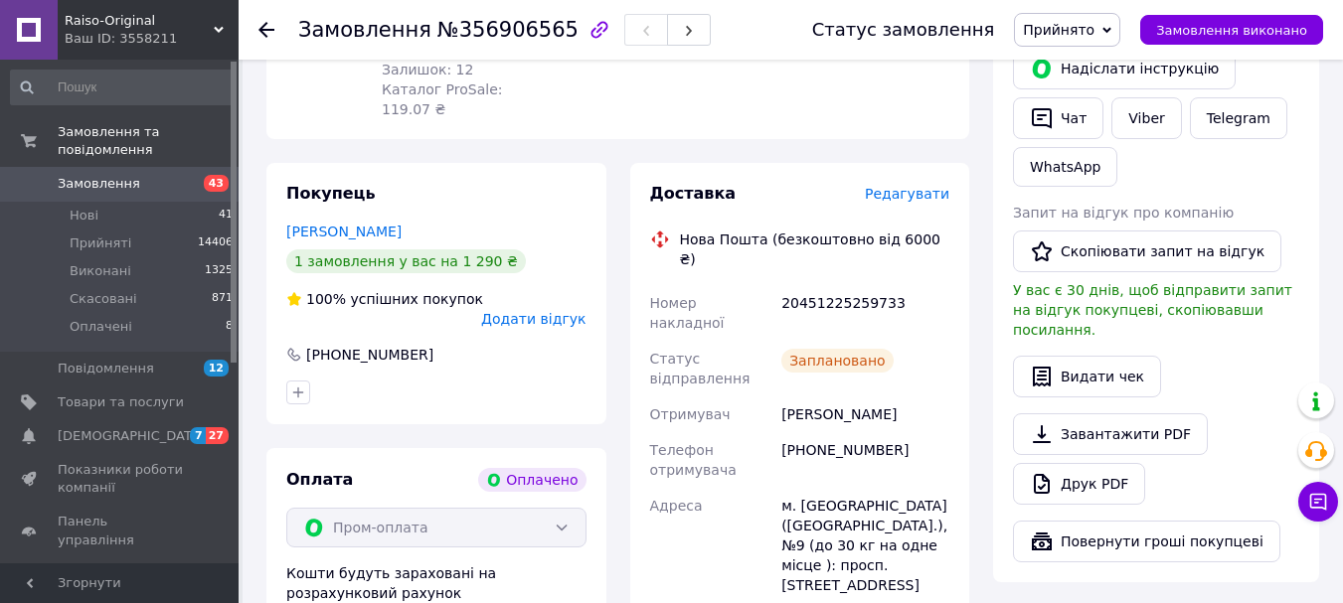
click at [824, 285] on div "20451225259733" at bounding box center [865, 313] width 176 height 56
click at [92, 175] on span "Замовлення" at bounding box center [99, 184] width 82 height 18
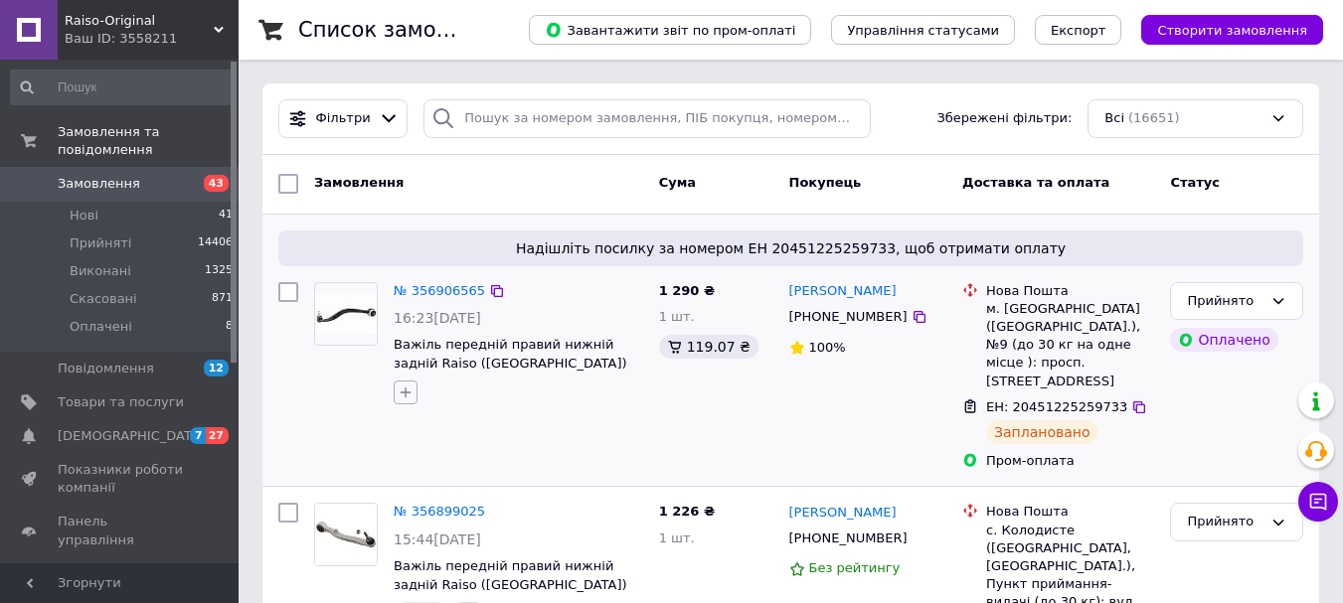
click at [408, 395] on icon "button" at bounding box center [406, 393] width 16 height 16
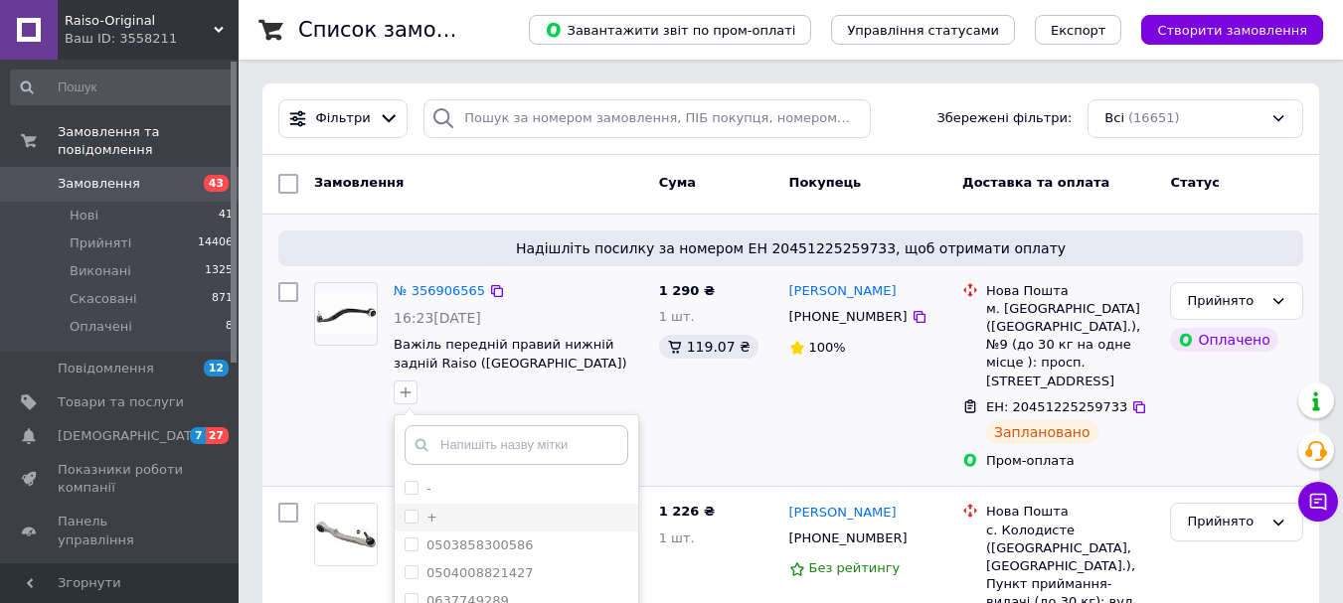
drag, startPoint x: 407, startPoint y: 513, endPoint x: 459, endPoint y: 520, distance: 52.1
click at [409, 513] on input "+" at bounding box center [410, 516] width 13 height 13
checkbox input "true"
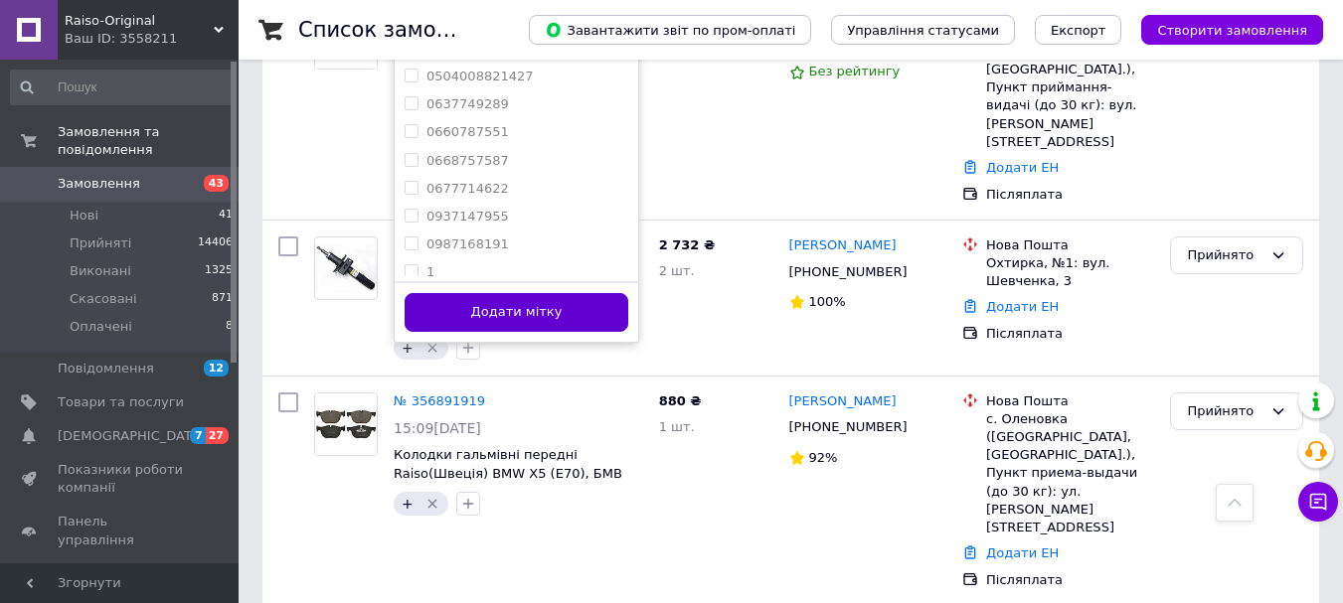
click at [517, 325] on button "Додати мітку" at bounding box center [516, 312] width 224 height 39
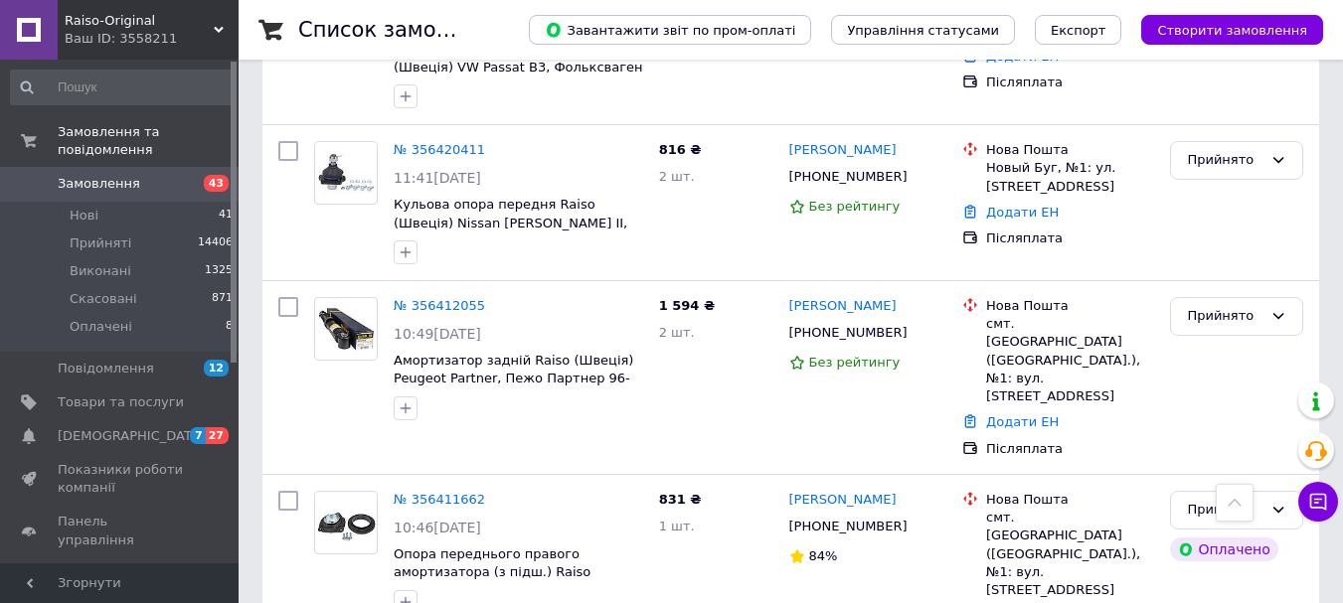
scroll to position [7453, 0]
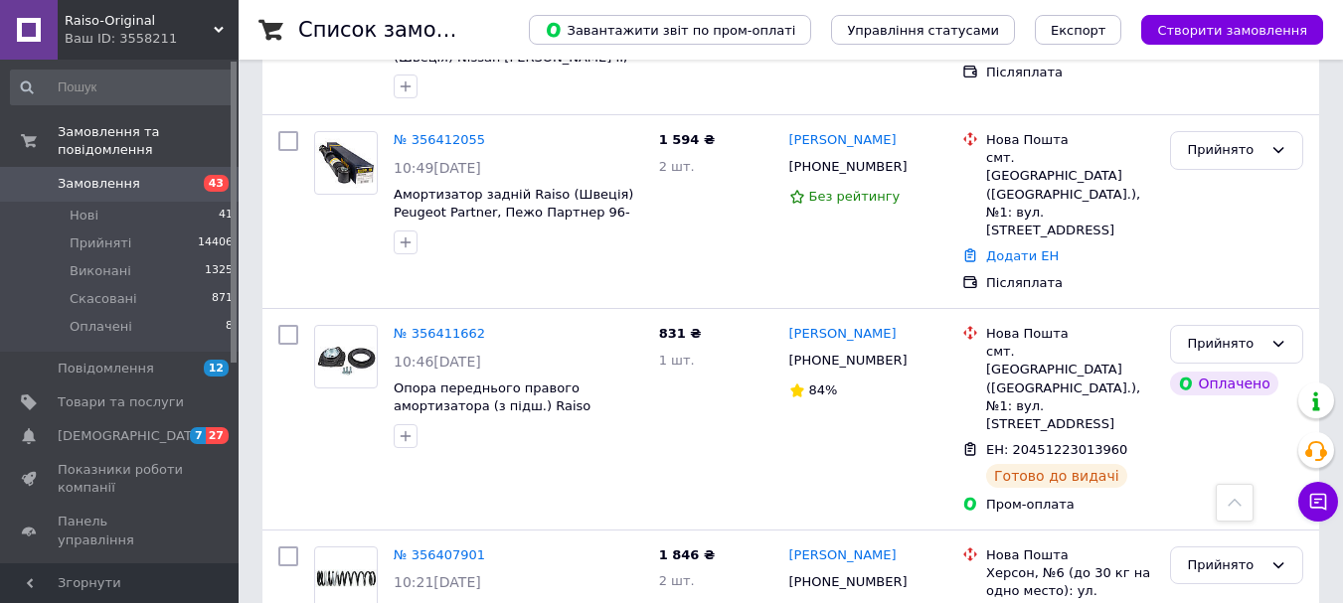
drag, startPoint x: 413, startPoint y: 503, endPoint x: 676, endPoint y: 501, distance: 262.4
checkbox input "true"
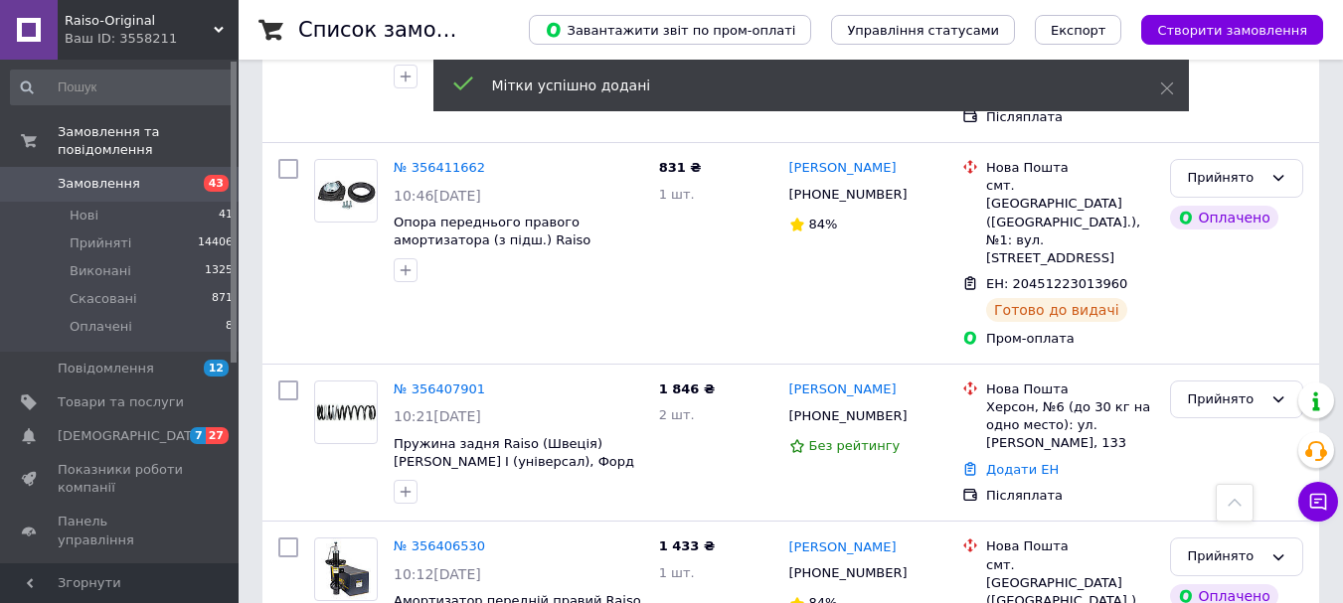
scroll to position [7453, 0]
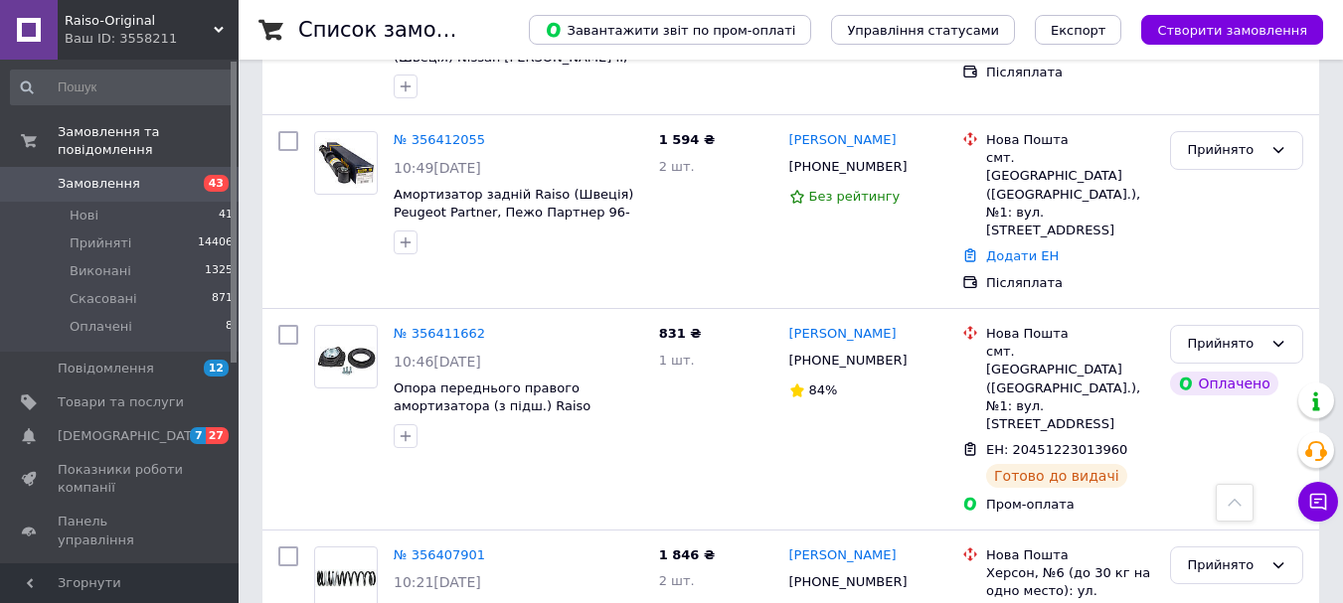
drag, startPoint x: 879, startPoint y: 304, endPoint x: 810, endPoint y: 305, distance: 69.6
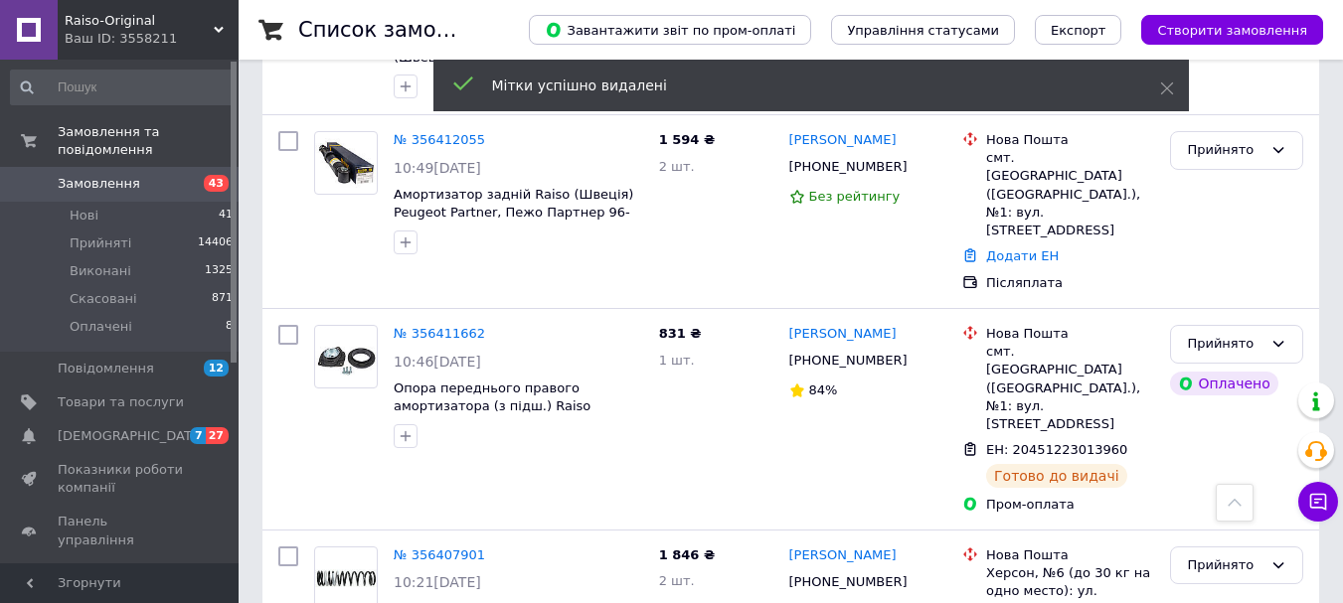
type input "випло"
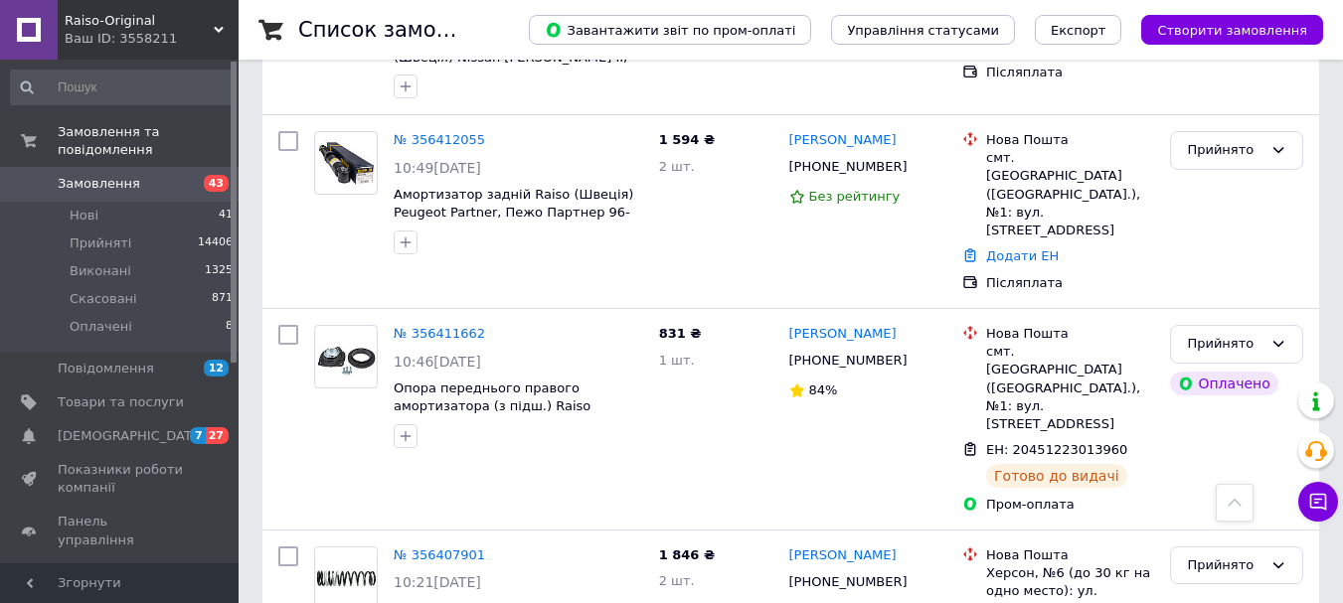
drag, startPoint x: 471, startPoint y: 479, endPoint x: 835, endPoint y: 487, distance: 363.8
checkbox input "true"
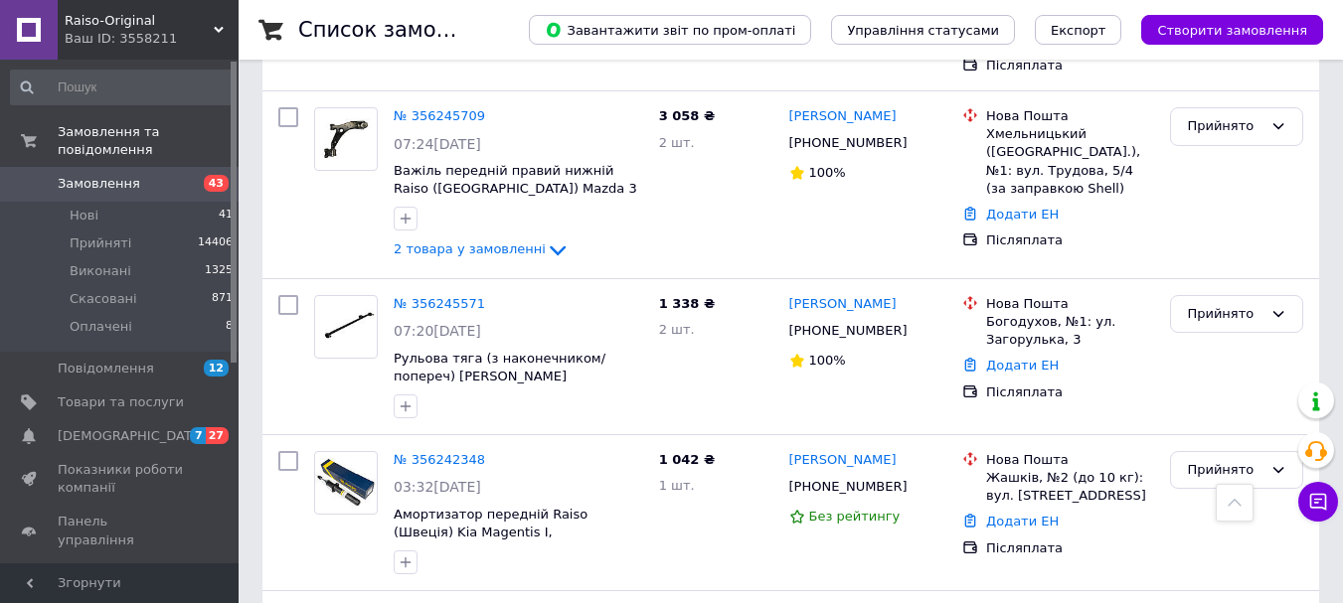
scroll to position [12753, 0]
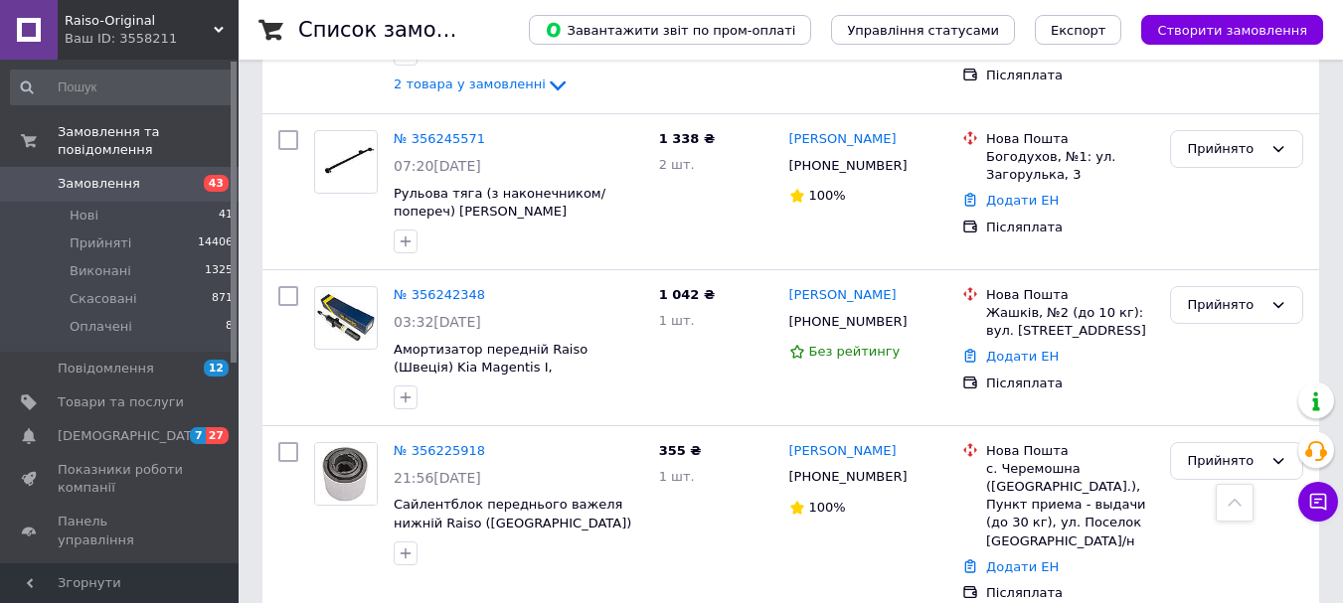
type input "випло"
drag, startPoint x: 477, startPoint y: 374, endPoint x: 530, endPoint y: 427, distance: 75.2
checkbox input "true"
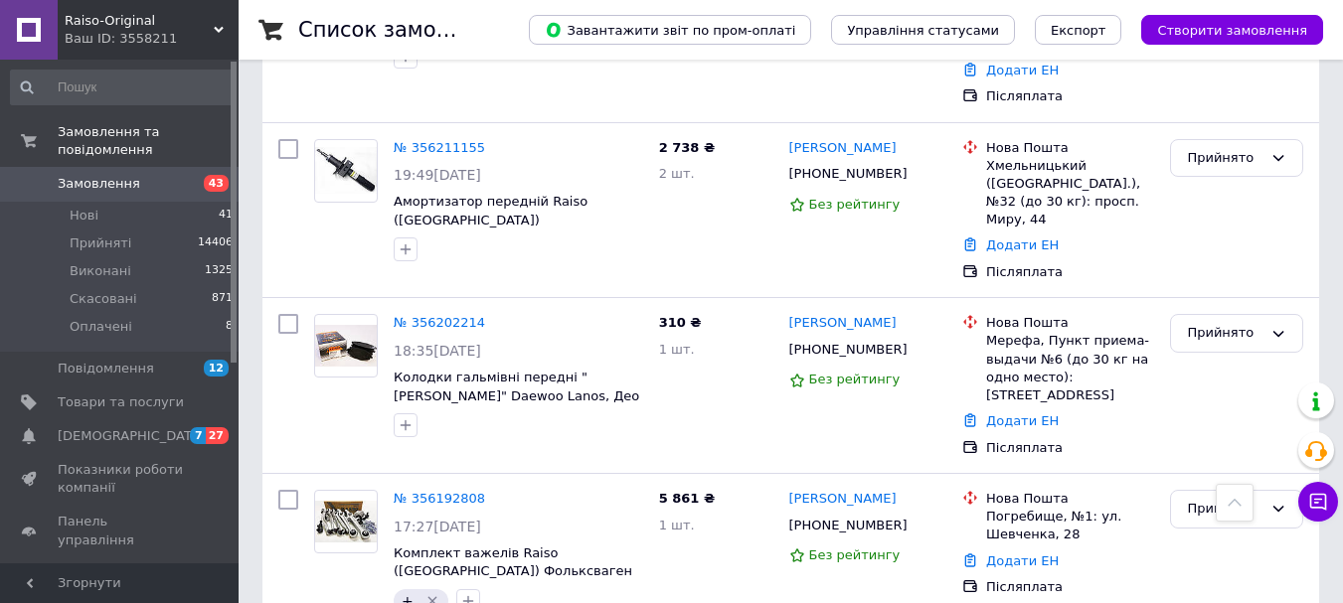
scroll to position [13416, 0]
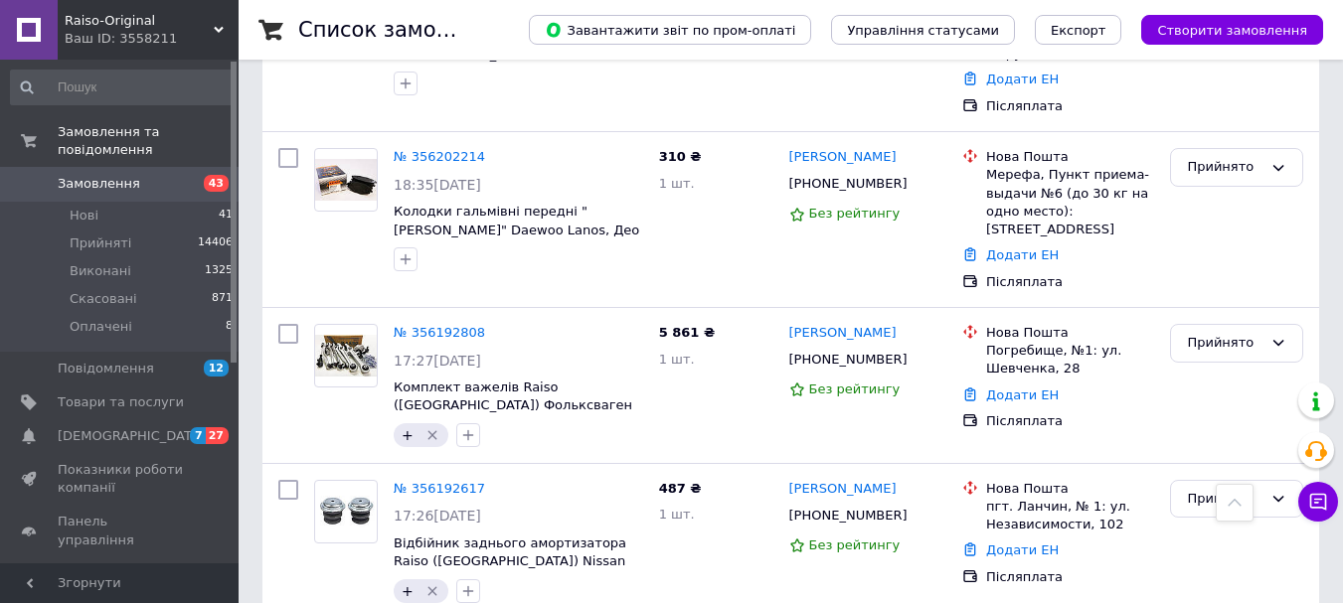
click at [135, 175] on span "Замовлення" at bounding box center [121, 184] width 126 height 18
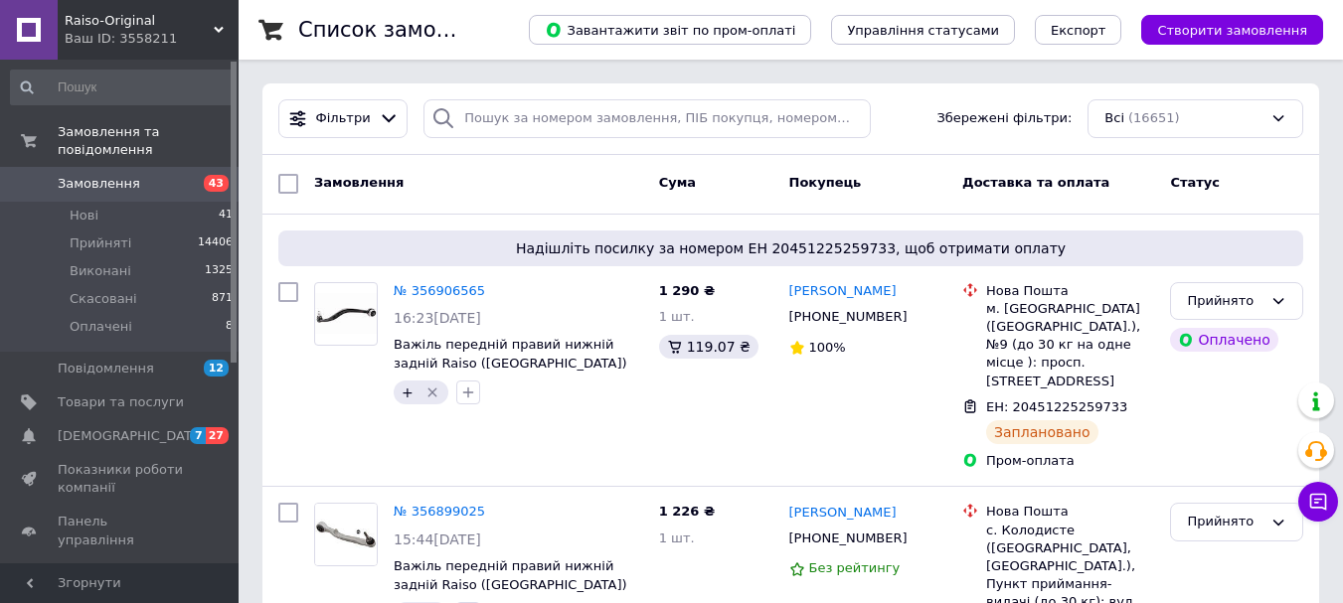
click at [104, 175] on span "Замовлення" at bounding box center [99, 184] width 82 height 18
click at [103, 175] on span "Замовлення" at bounding box center [99, 184] width 82 height 18
click at [77, 175] on span "Замовлення" at bounding box center [99, 184] width 82 height 18
click at [83, 175] on span "Замовлення" at bounding box center [99, 184] width 82 height 18
drag, startPoint x: 468, startPoint y: 197, endPoint x: 282, endPoint y: 189, distance: 186.0
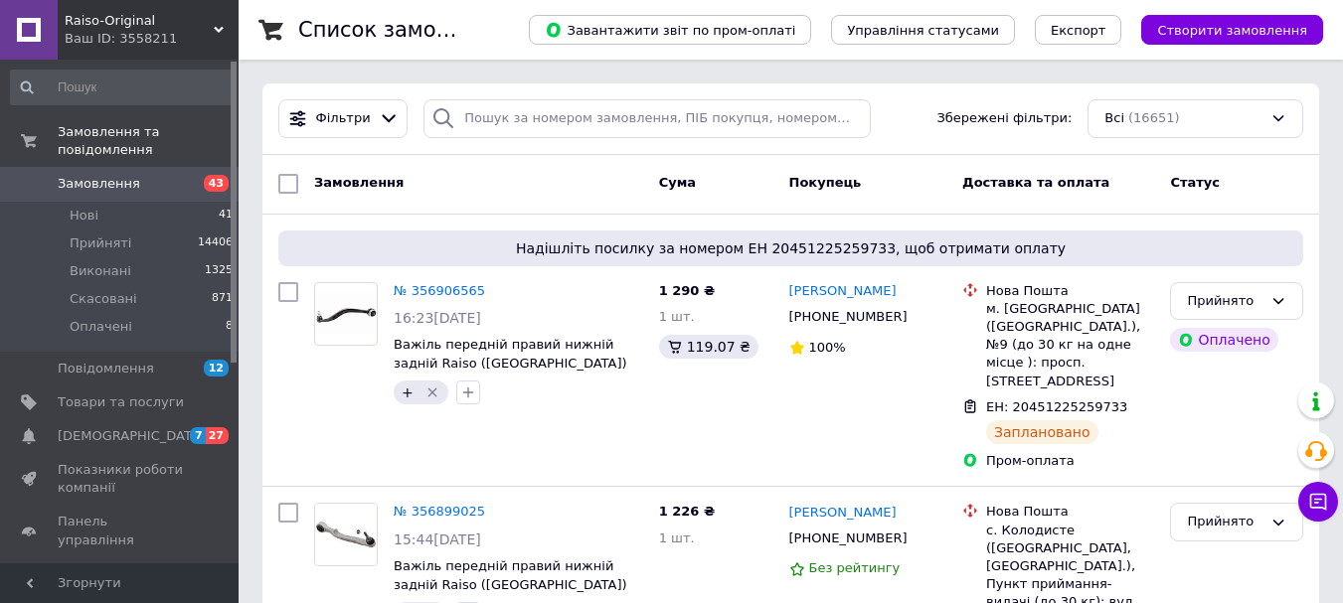
click at [465, 195] on div "Замовлення" at bounding box center [478, 184] width 345 height 36
click at [92, 175] on span "Замовлення" at bounding box center [99, 184] width 82 height 18
click at [93, 175] on span "Замовлення" at bounding box center [99, 184] width 82 height 18
click at [97, 175] on span "Замовлення" at bounding box center [99, 184] width 82 height 18
click at [96, 175] on span "Замовлення" at bounding box center [99, 184] width 82 height 18
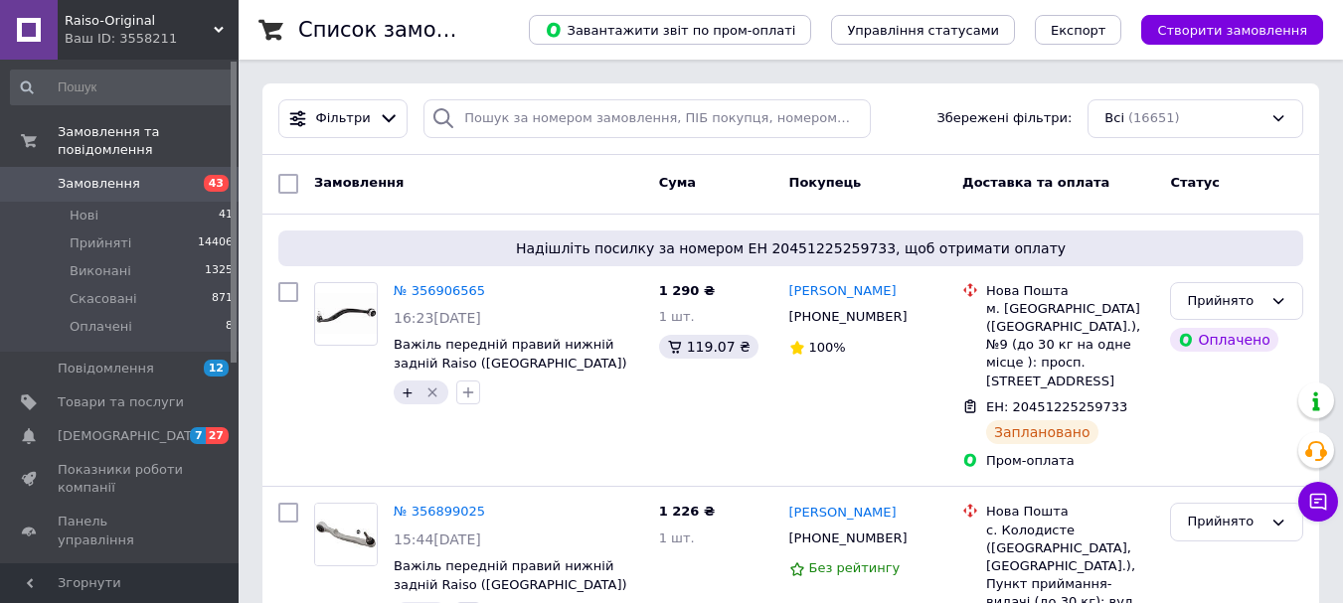
click at [100, 175] on span "Замовлення" at bounding box center [99, 184] width 82 height 18
click at [94, 175] on span "Замовлення" at bounding box center [99, 184] width 82 height 18
click at [87, 175] on span "Замовлення" at bounding box center [99, 184] width 82 height 18
click at [92, 175] on span "Замовлення" at bounding box center [99, 184] width 82 height 18
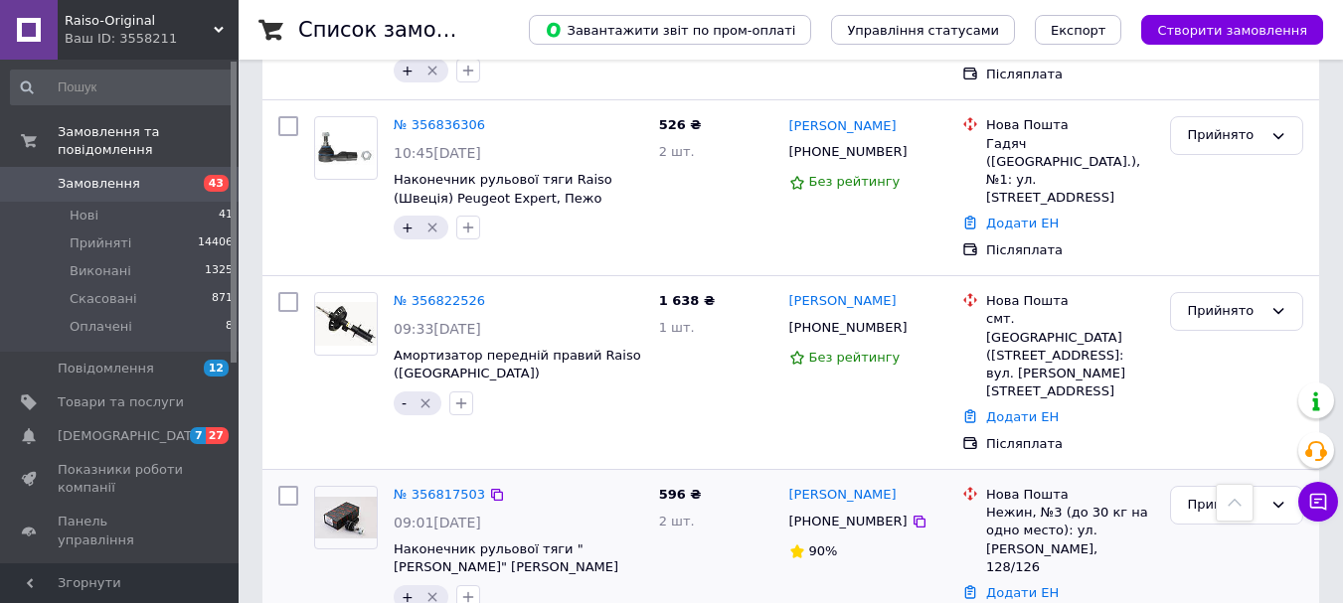
scroll to position [1325, 0]
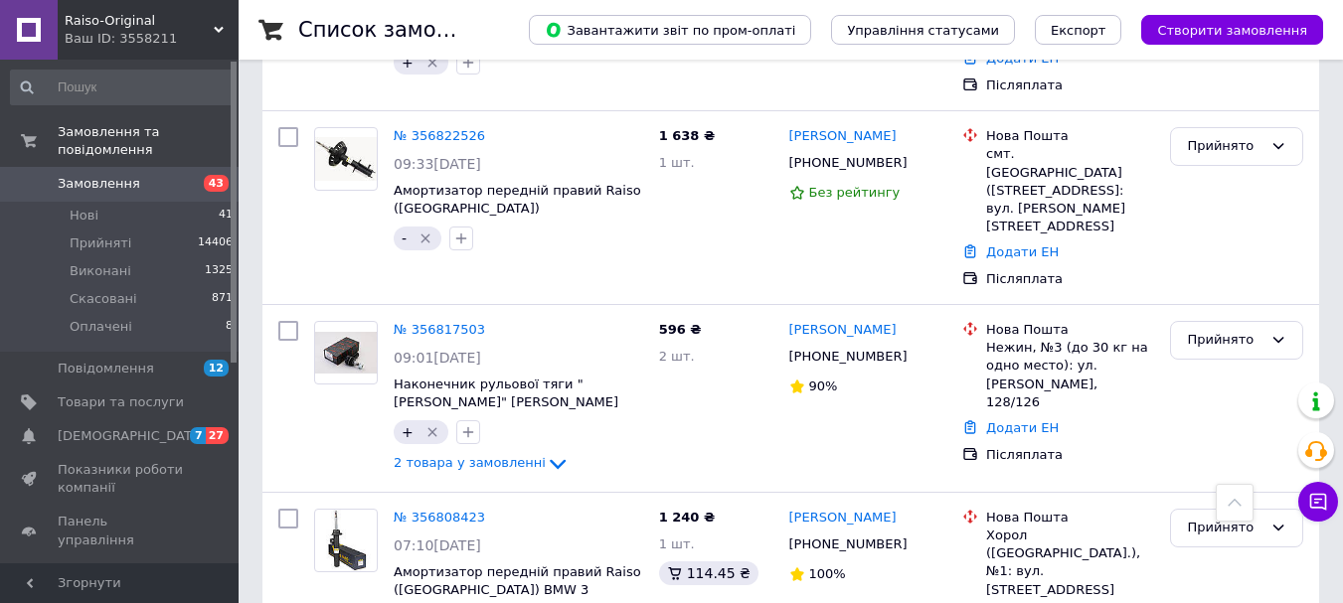
click at [88, 175] on span "Замовлення" at bounding box center [99, 184] width 82 height 18
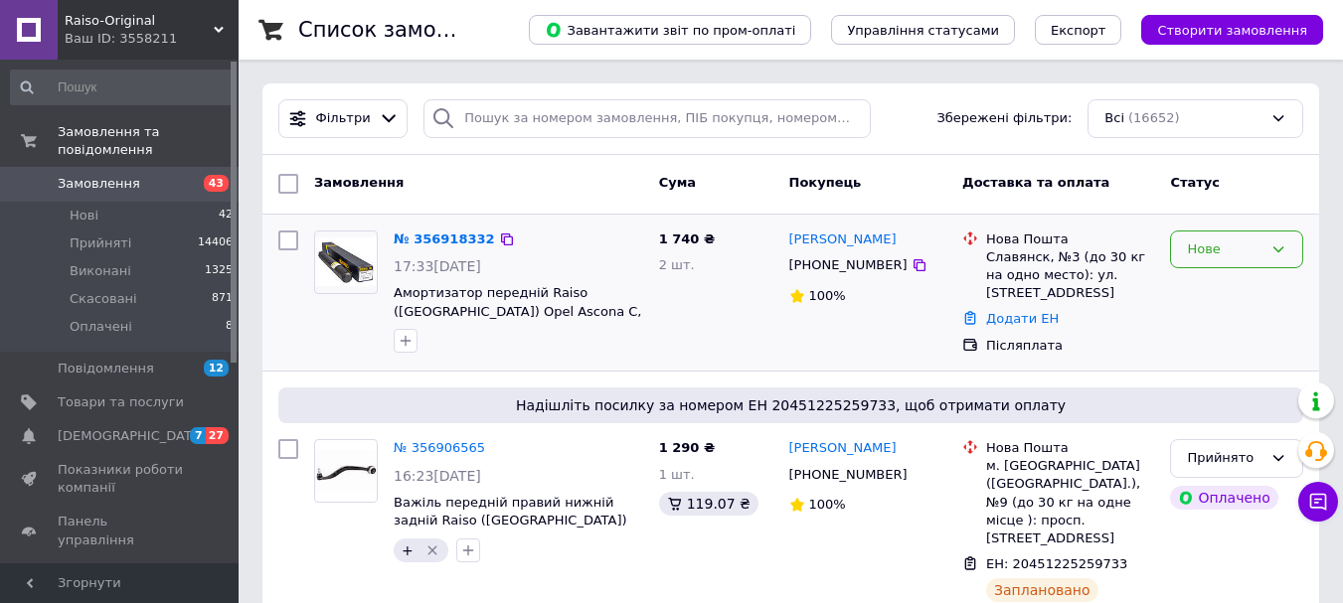
click at [1241, 246] on div "Нове" at bounding box center [1225, 249] width 76 height 21
click at [1234, 291] on li "Прийнято" at bounding box center [1236, 290] width 131 height 37
click at [407, 343] on icon "button" at bounding box center [406, 341] width 16 height 16
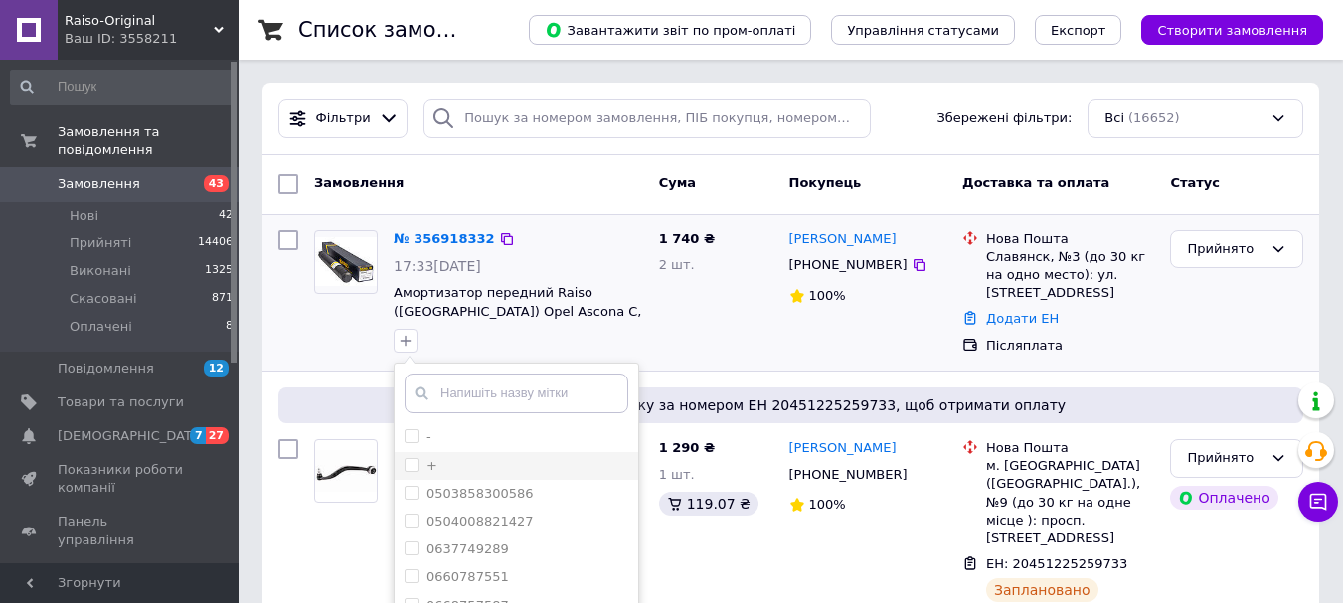
drag, startPoint x: 405, startPoint y: 462, endPoint x: 424, endPoint y: 465, distance: 19.1
click at [405, 463] on input "+" at bounding box center [410, 464] width 13 height 13
checkbox input "true"
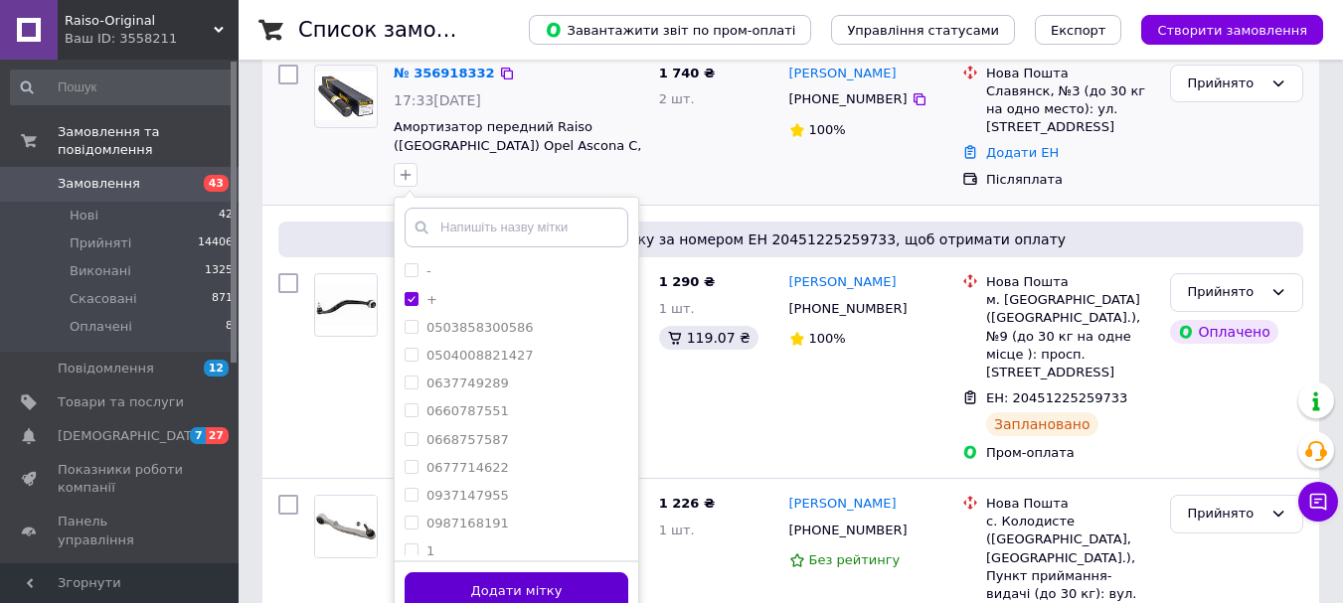
click at [516, 588] on button "Додати мітку" at bounding box center [516, 591] width 224 height 39
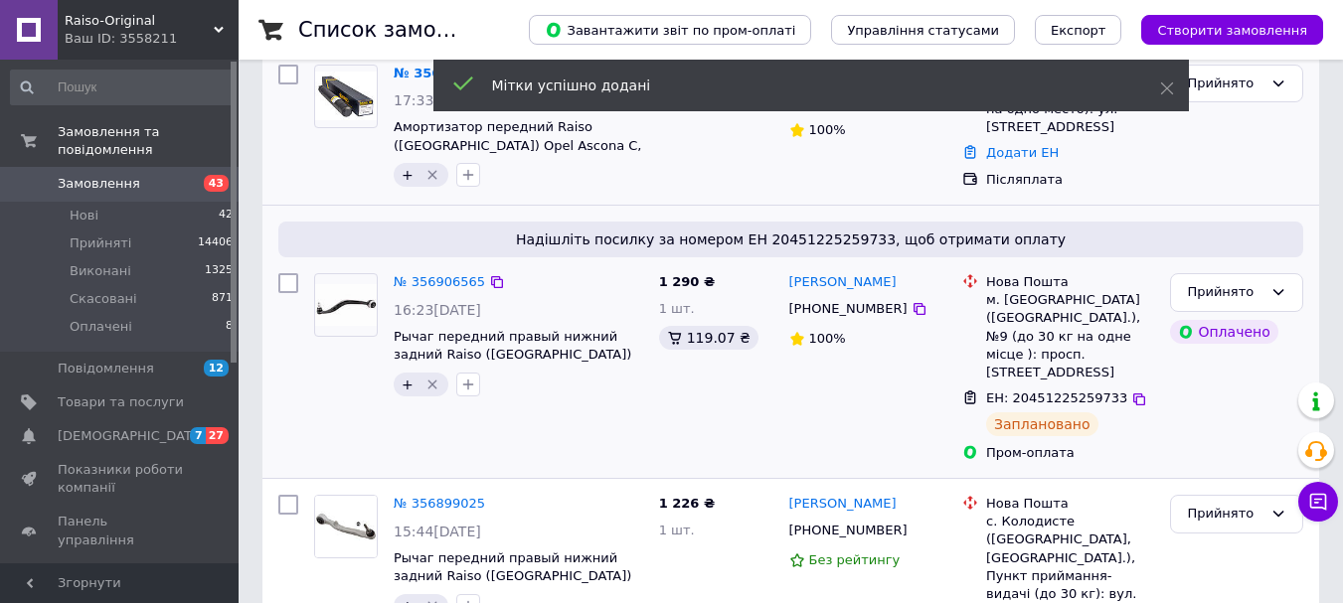
scroll to position [0, 0]
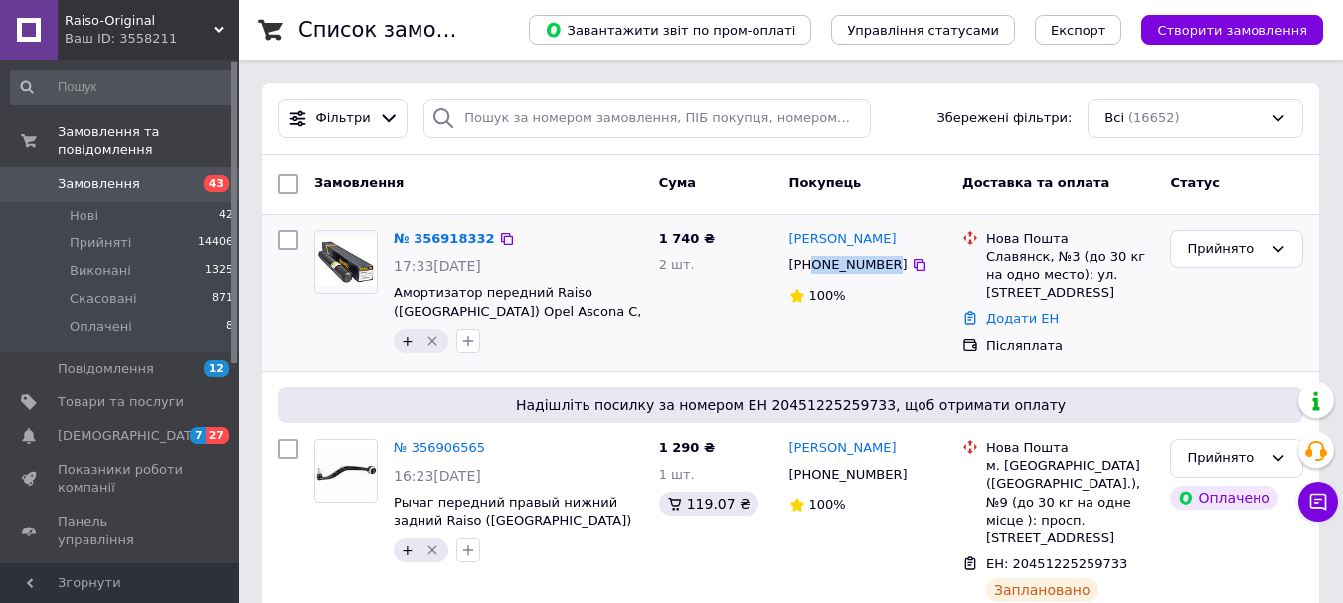
drag, startPoint x: 879, startPoint y: 266, endPoint x: 809, endPoint y: 269, distance: 70.6
click at [809, 269] on div "[PHONE_NUMBER]" at bounding box center [848, 265] width 126 height 26
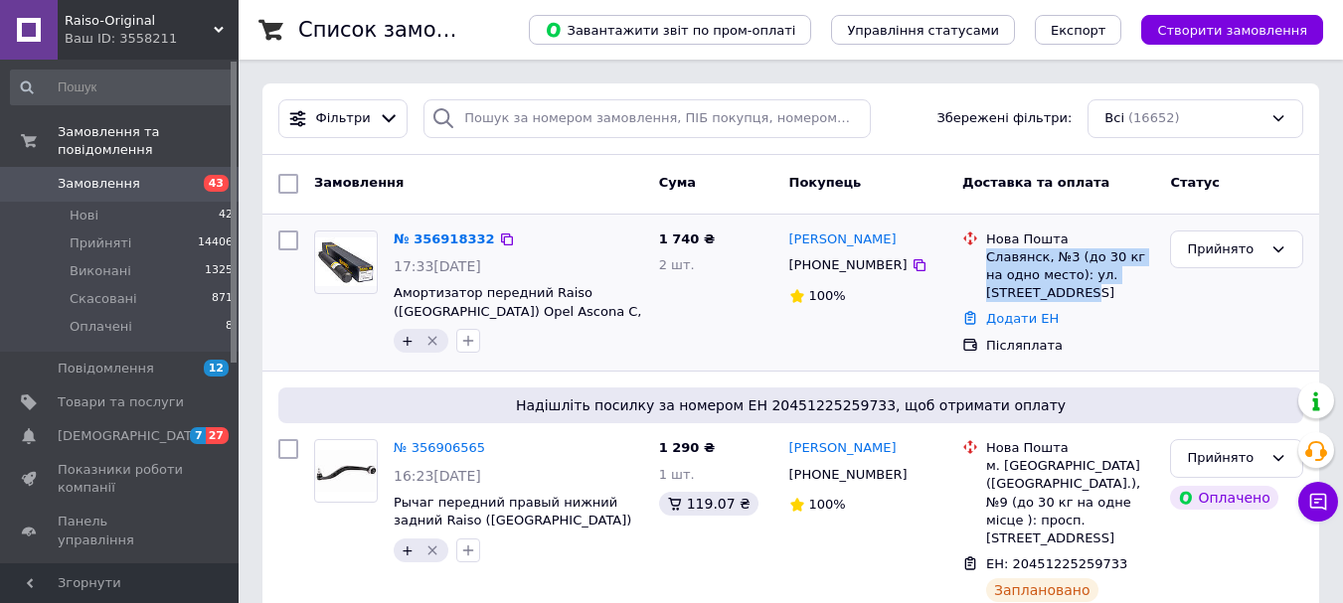
drag, startPoint x: 986, startPoint y: 257, endPoint x: 1084, endPoint y: 286, distance: 102.5
click at [1084, 286] on div "Славянск, №3 (до 30 кг на одно место): ул. [STREET_ADDRESS]" at bounding box center [1070, 275] width 168 height 55
click at [112, 175] on span "Замовлення" at bounding box center [99, 184] width 82 height 18
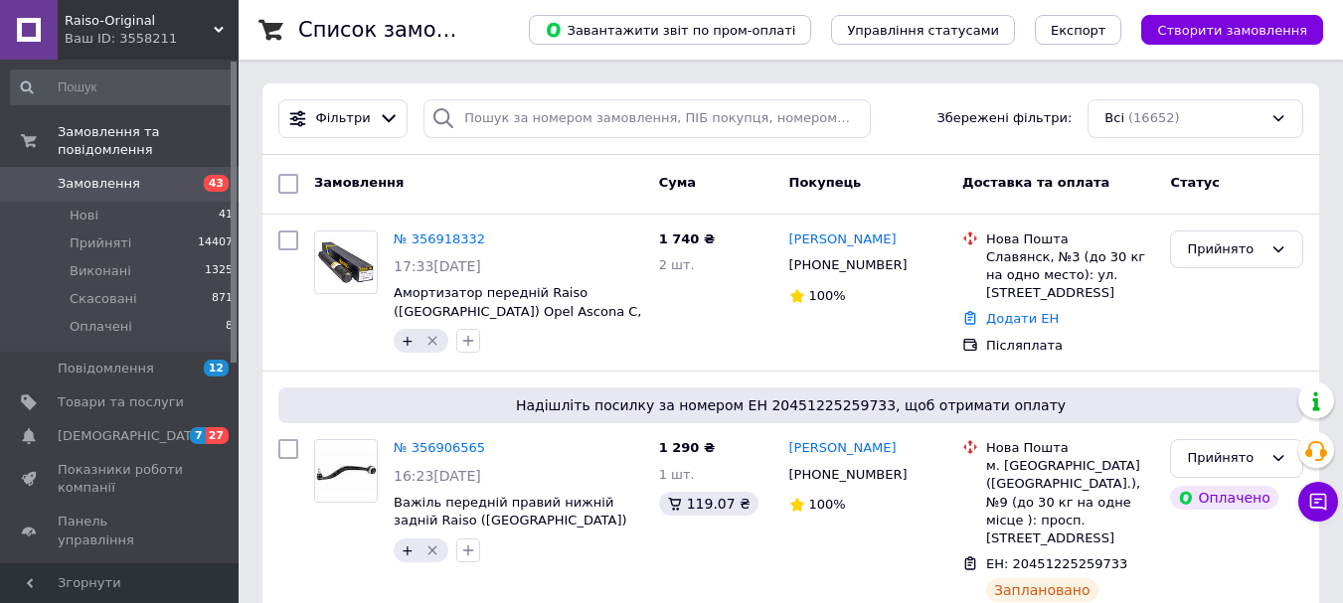
click at [102, 175] on span "Замовлення" at bounding box center [99, 184] width 82 height 18
click at [89, 175] on span "Замовлення" at bounding box center [99, 184] width 82 height 18
click at [80, 175] on span "Замовлення" at bounding box center [99, 184] width 82 height 18
click at [88, 175] on span "Замовлення" at bounding box center [99, 184] width 82 height 18
click at [102, 175] on span "Замовлення" at bounding box center [99, 184] width 82 height 18
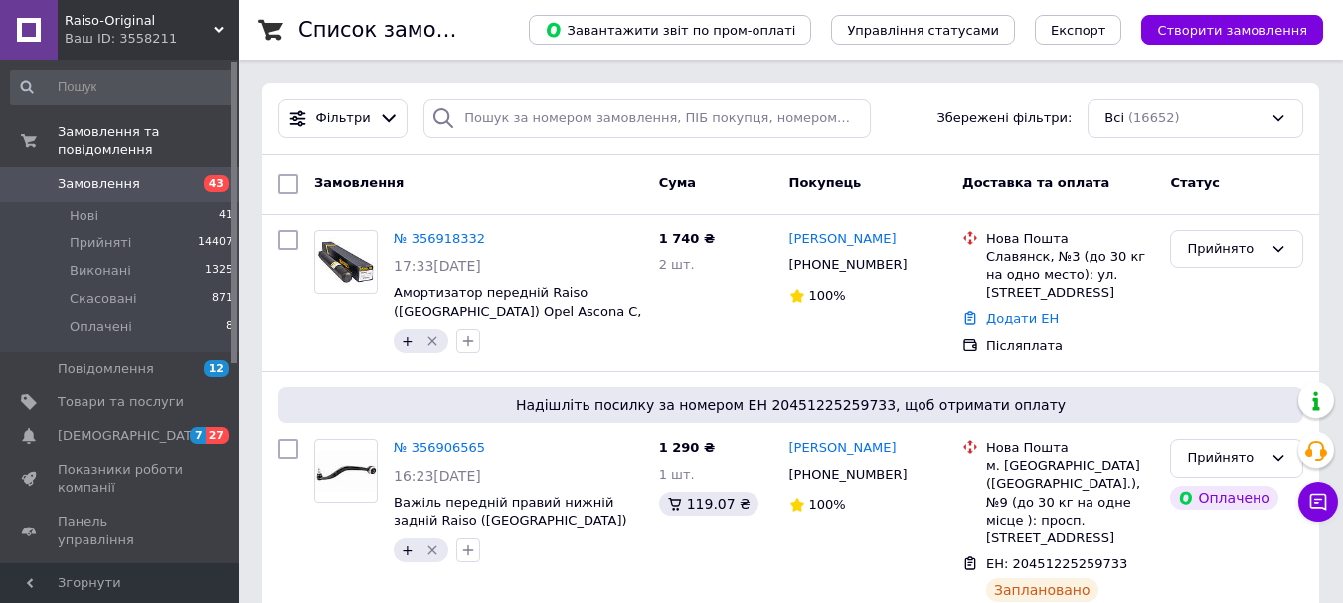
click at [90, 175] on span "Замовлення" at bounding box center [99, 184] width 82 height 18
click at [89, 175] on span "Замовлення" at bounding box center [99, 184] width 82 height 18
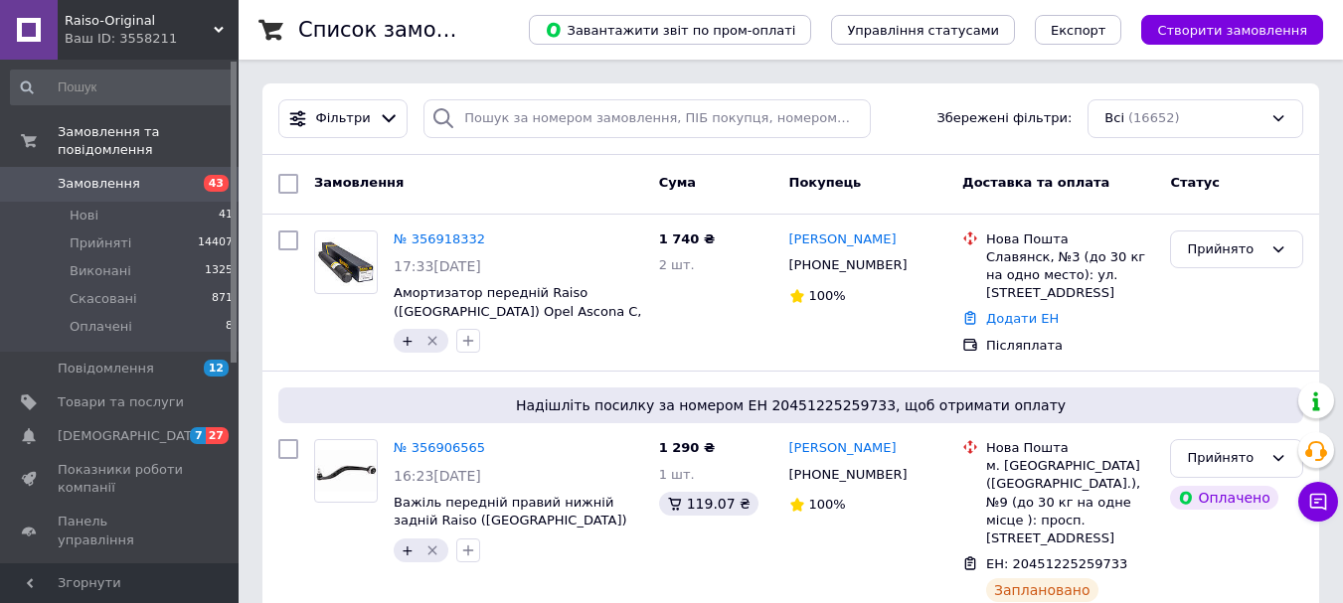
click at [89, 175] on span "Замовлення" at bounding box center [99, 184] width 82 height 18
click at [88, 175] on span "Замовлення" at bounding box center [99, 184] width 82 height 18
